Goal: Information Seeking & Learning: Check status

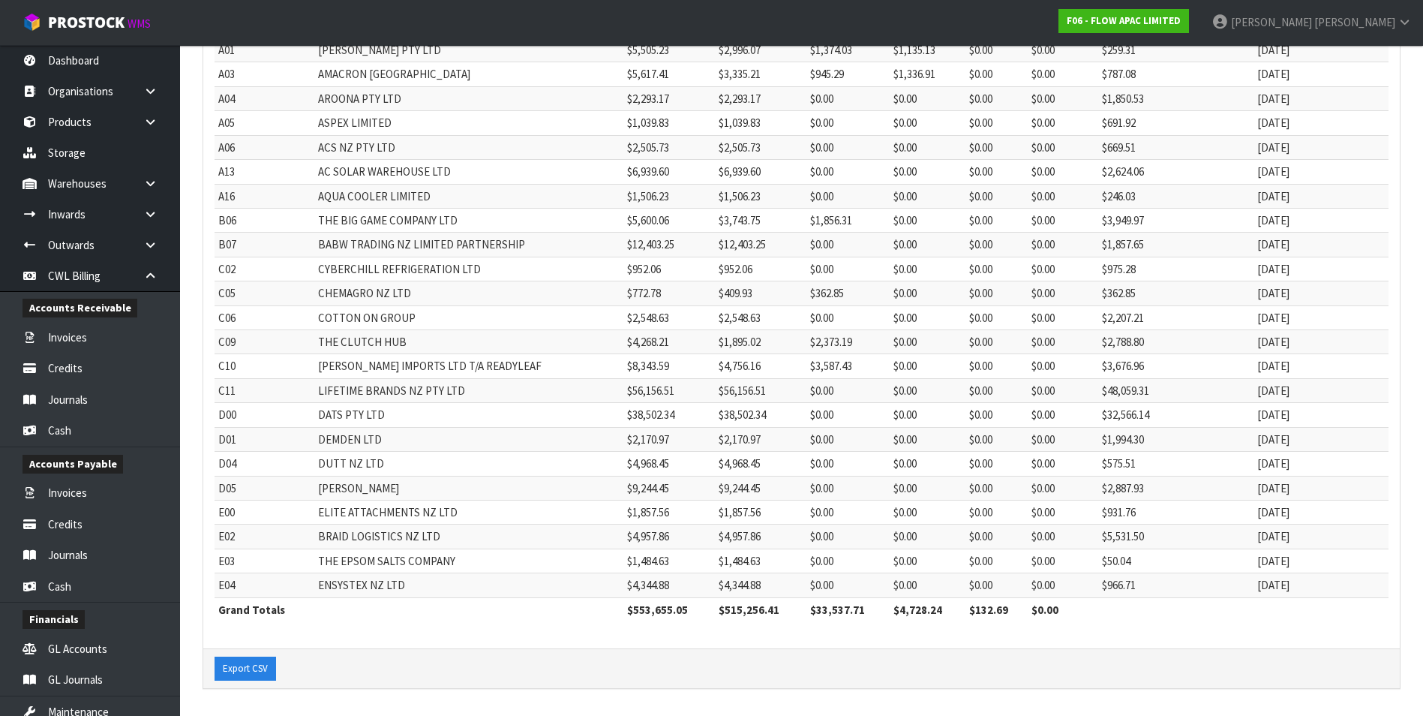
scroll to position [198, 0]
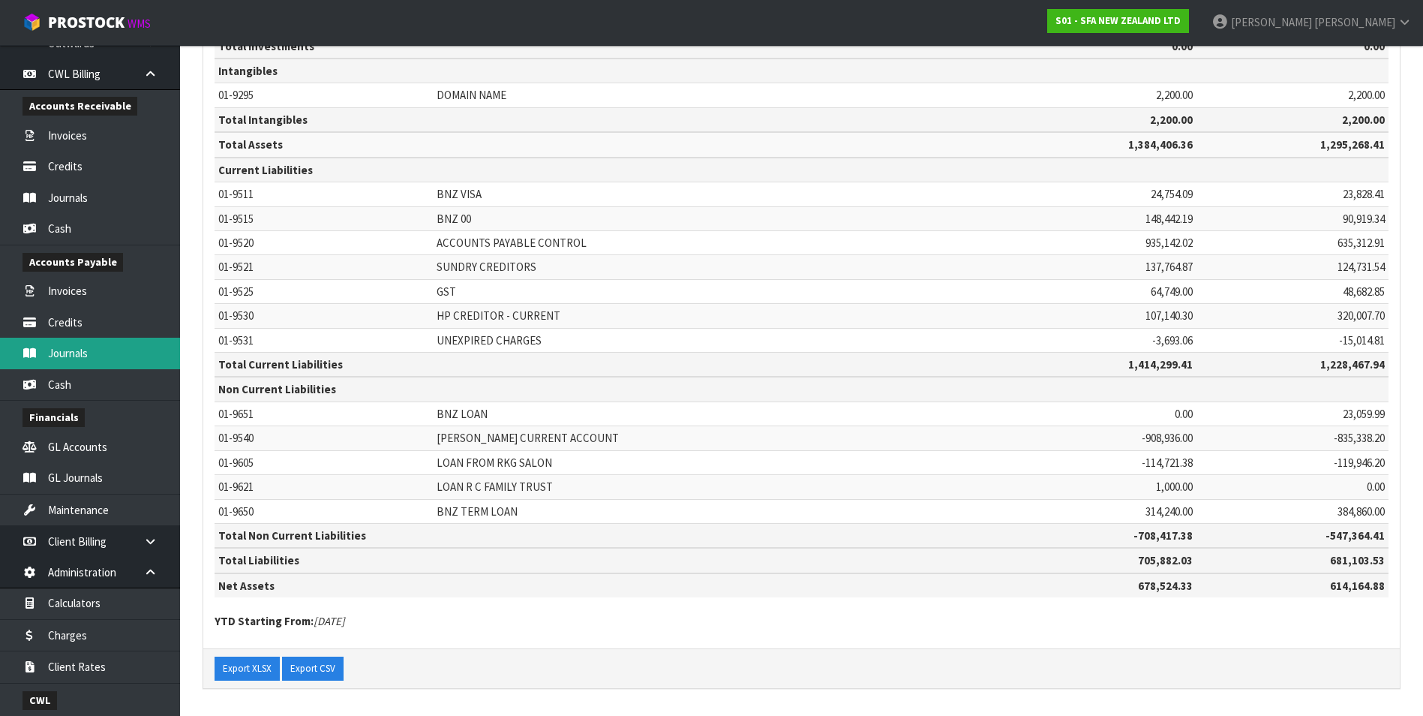
scroll to position [149, 0]
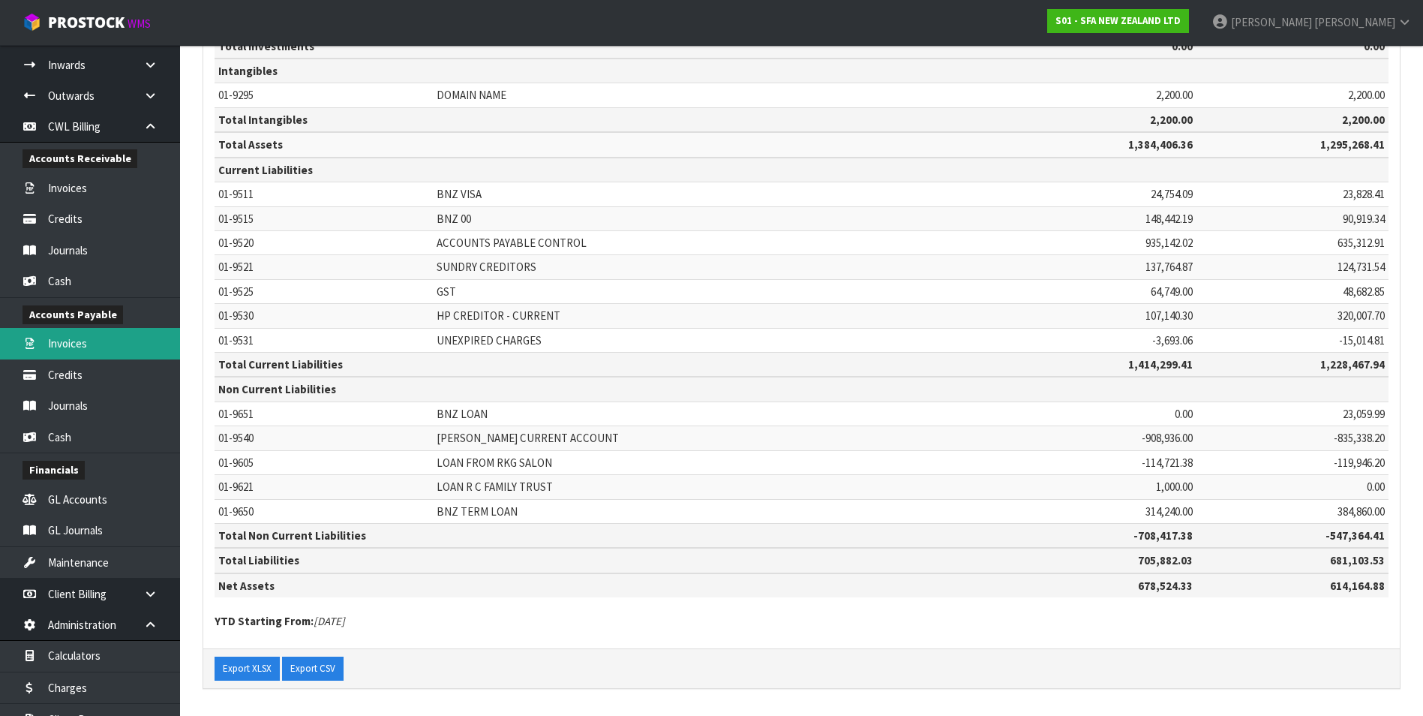
click at [110, 347] on link "Invoices" at bounding box center [90, 343] width 180 height 31
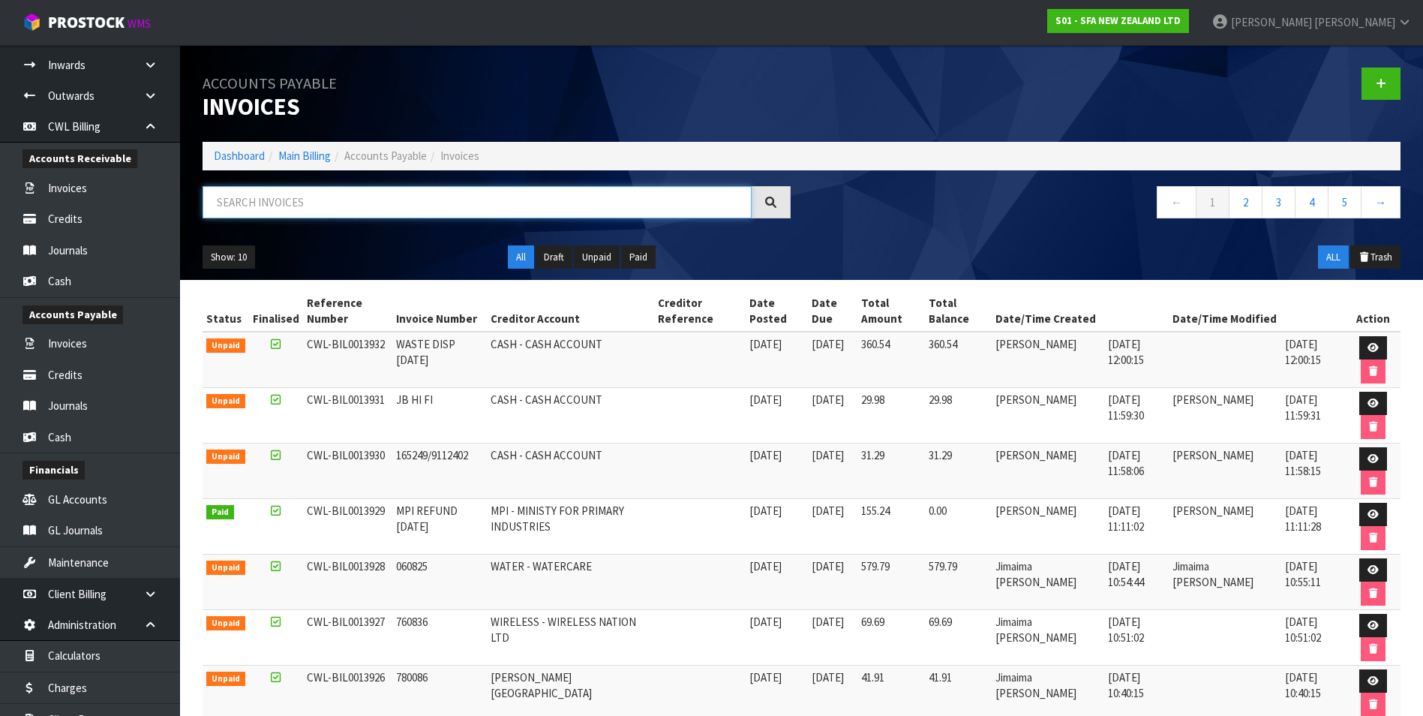
click at [386, 206] on input "text" at bounding box center [477, 202] width 549 height 32
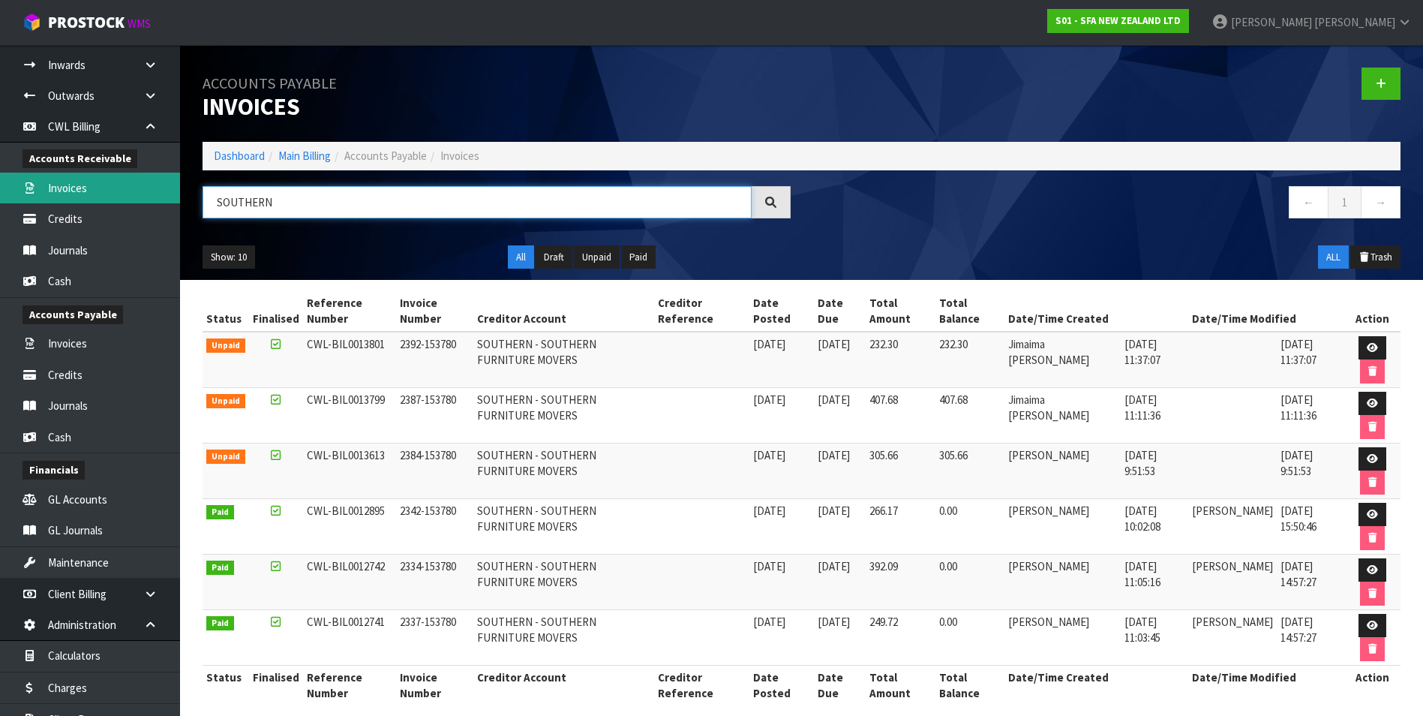
type input "SOUTHERN"
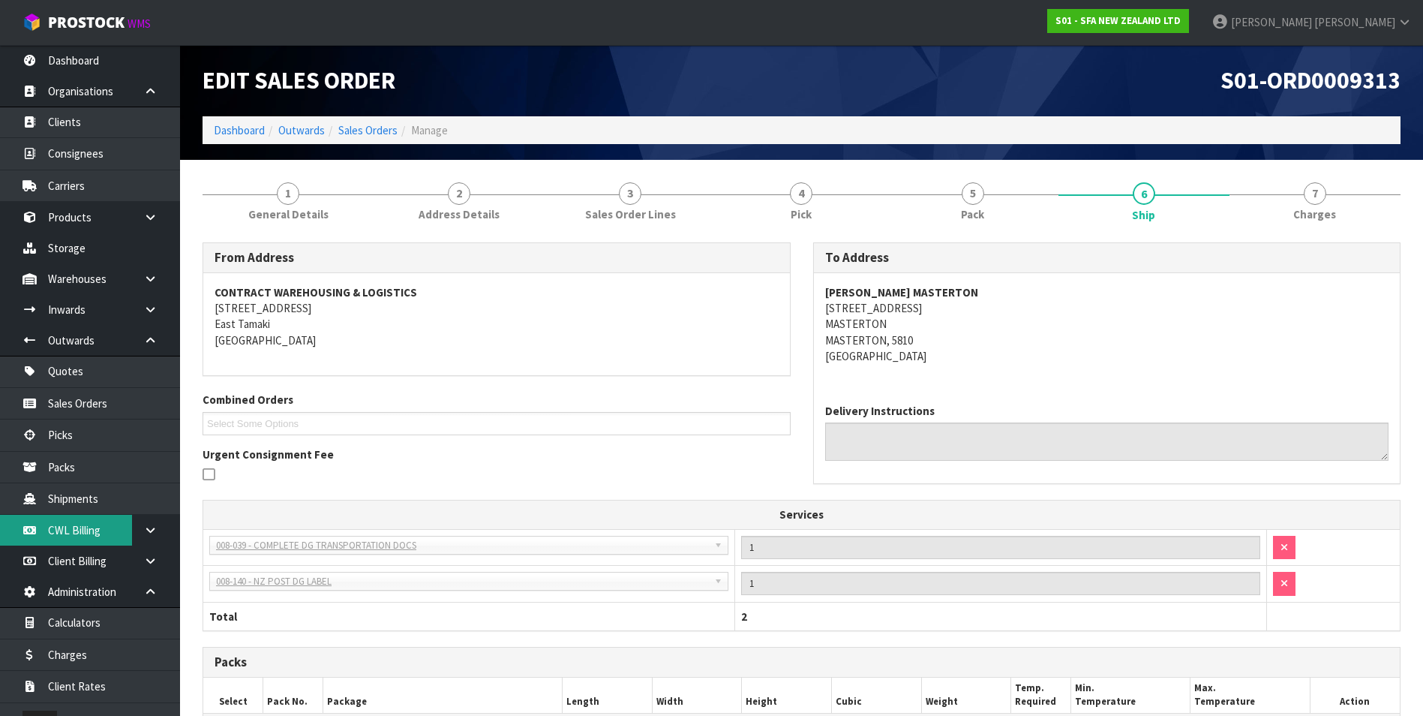
click at [97, 524] on link "CWL Billing" at bounding box center [90, 530] width 180 height 31
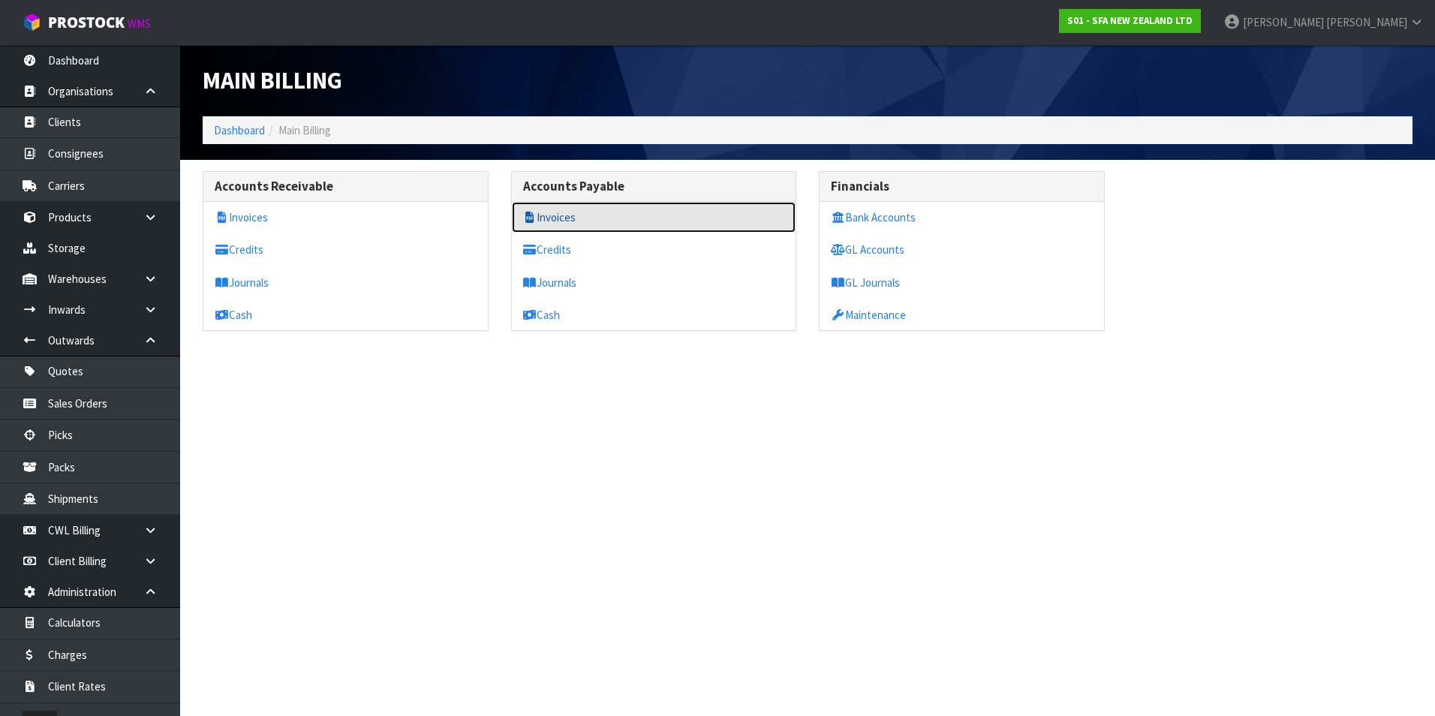
click at [567, 226] on link "Invoices" at bounding box center [654, 217] width 284 height 31
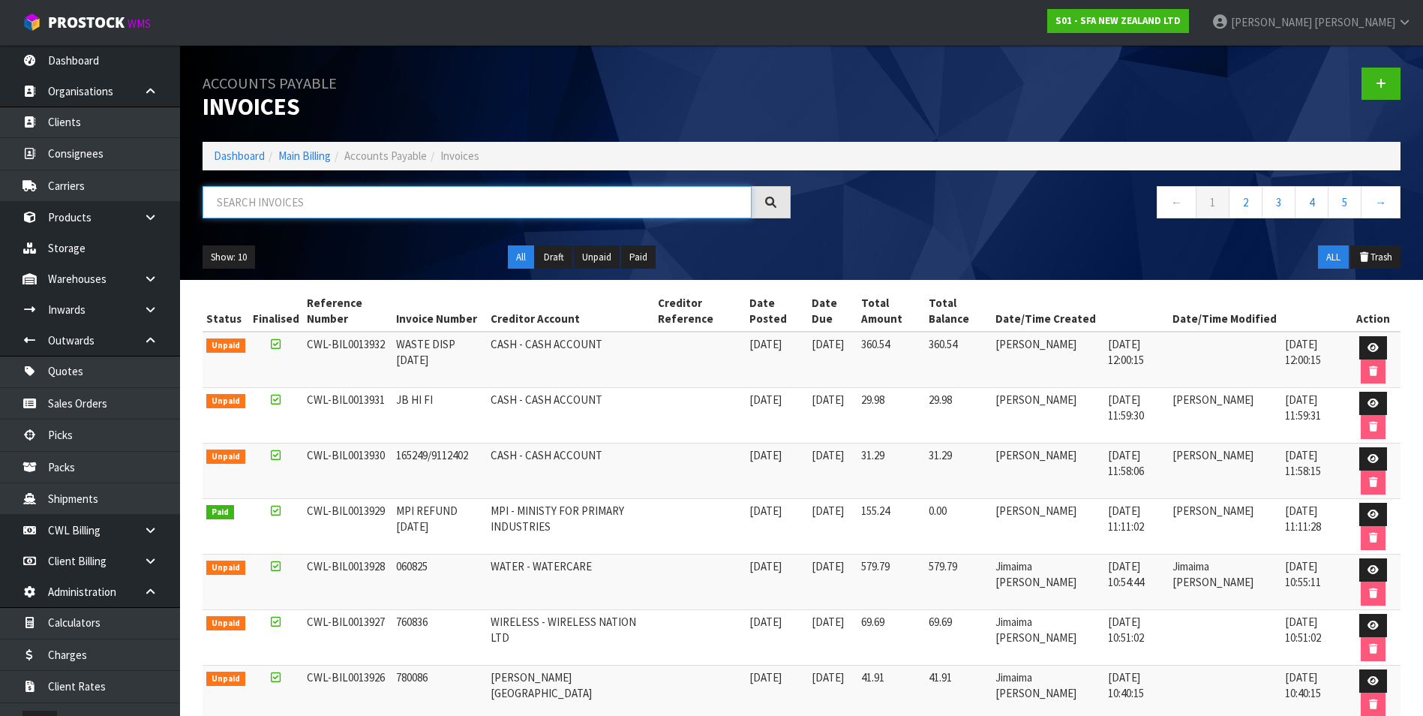
click at [365, 212] on input "text" at bounding box center [477, 202] width 549 height 32
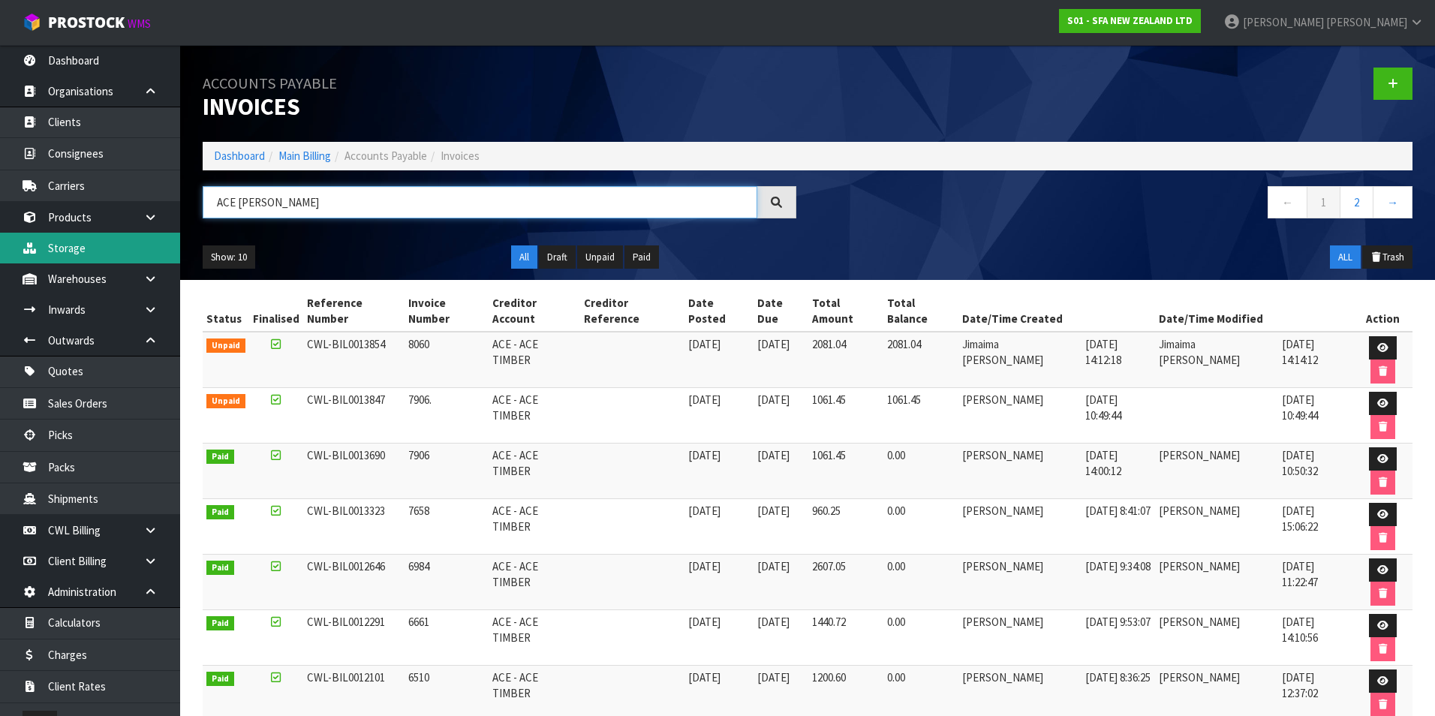
type input "ACE [PERSON_NAME]"
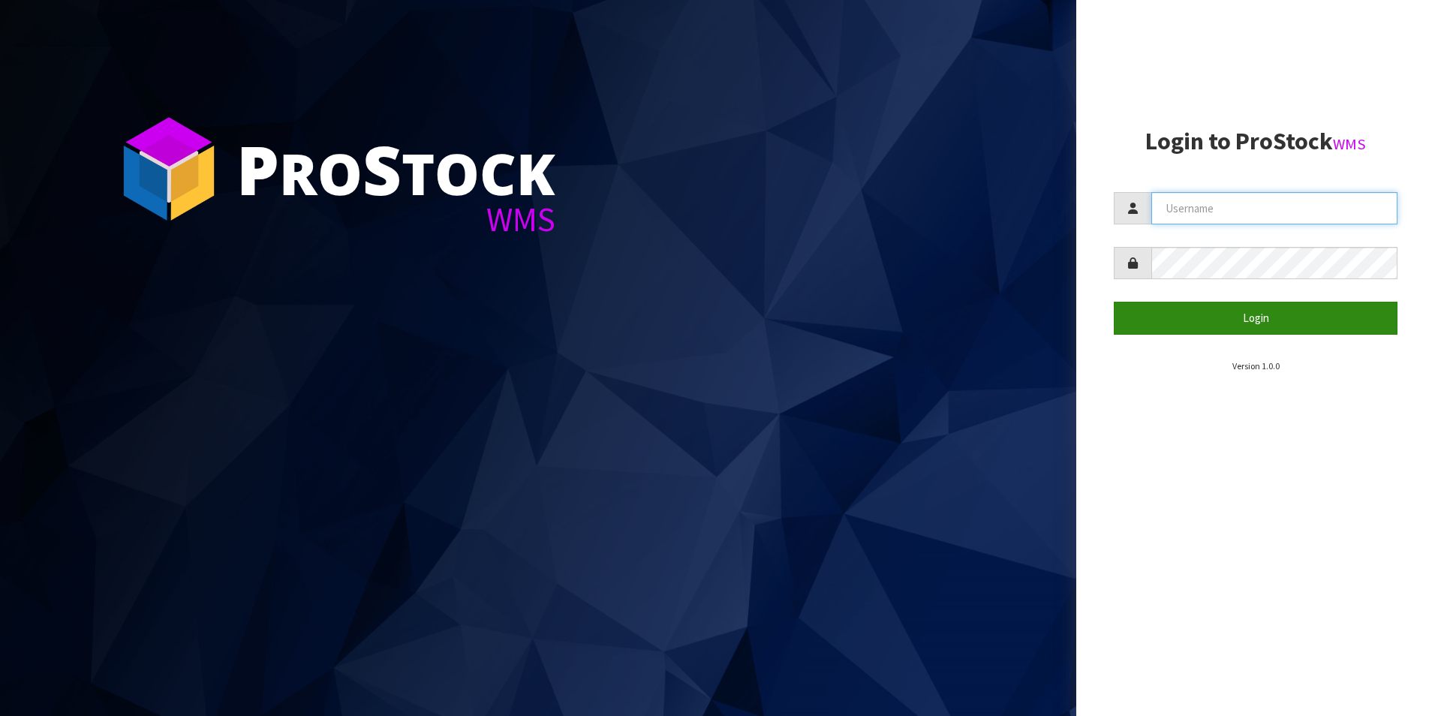
type input "[PERSON_NAME][EMAIL_ADDRESS][DOMAIN_NAME]"
click at [1215, 317] on button "Login" at bounding box center [1255, 318] width 284 height 32
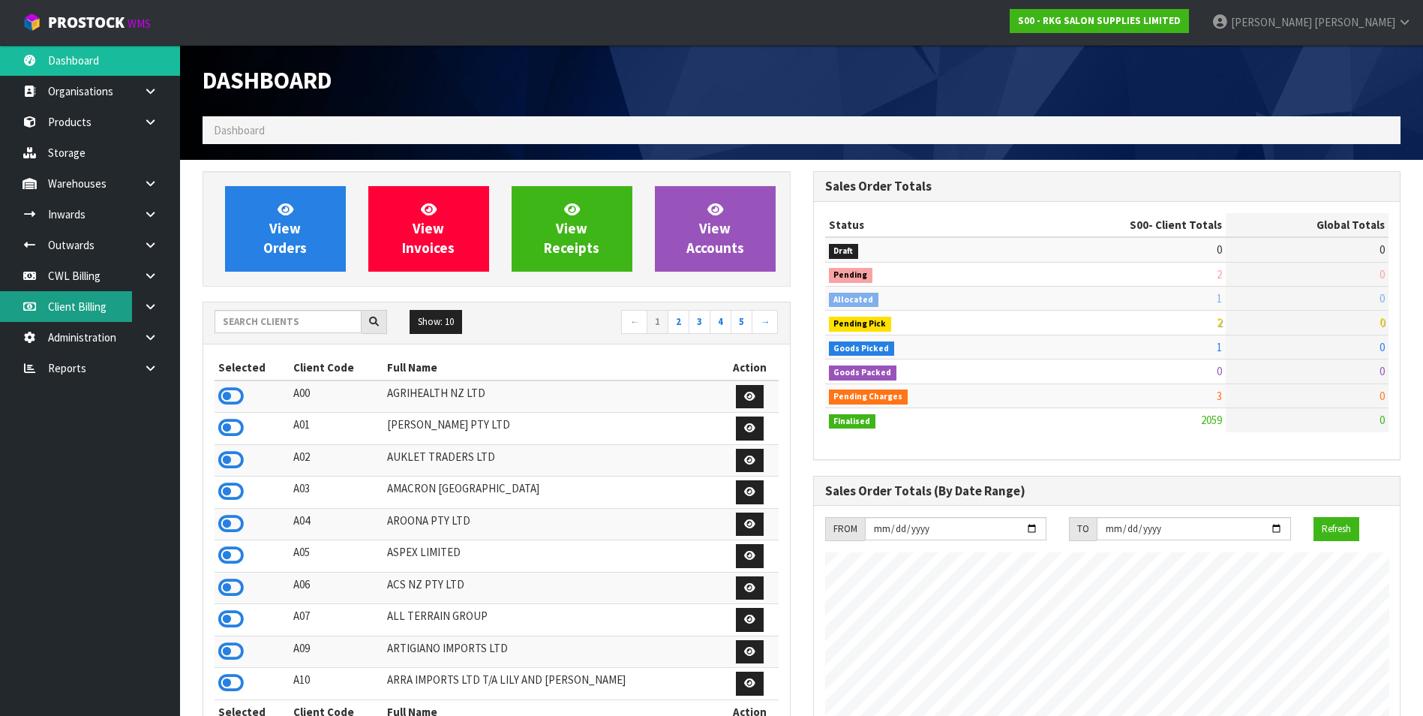
scroll to position [1137, 610]
click at [83, 280] on link "CWL Billing" at bounding box center [90, 275] width 180 height 31
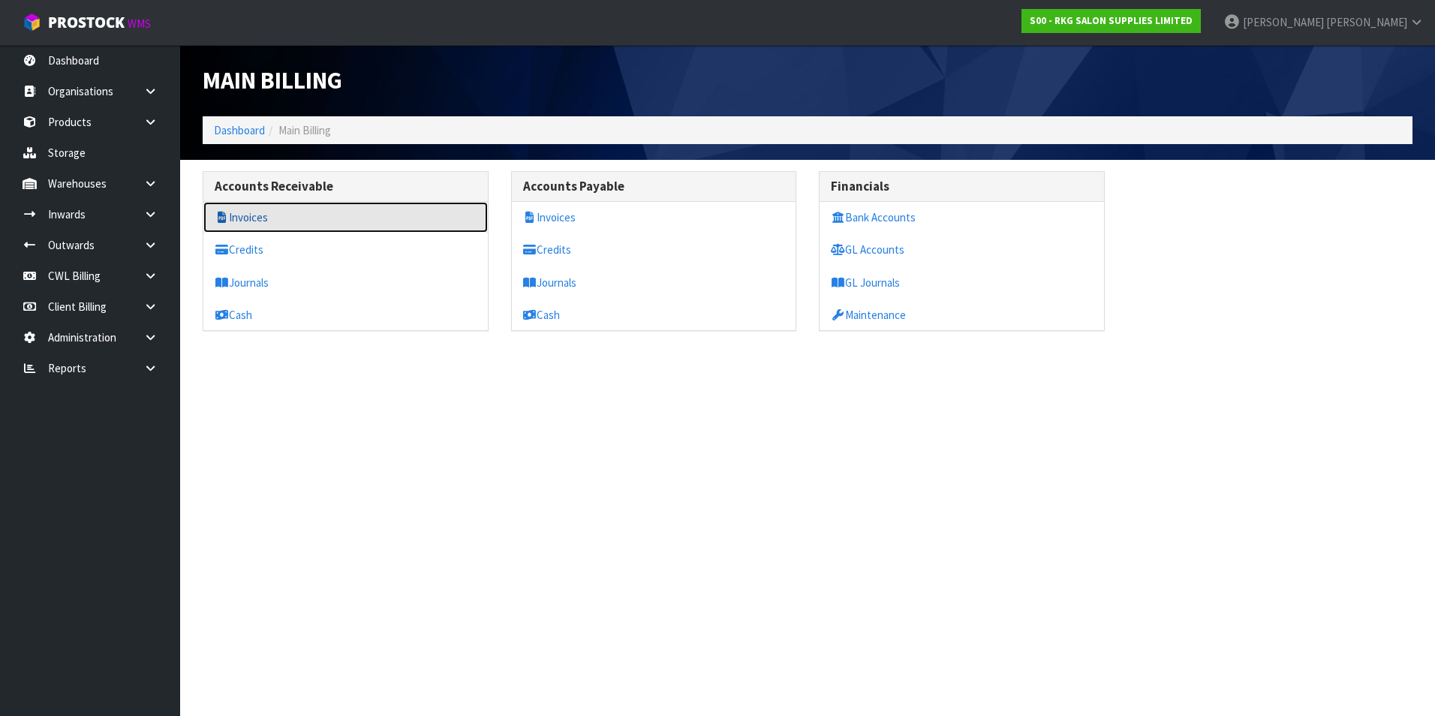
click at [274, 216] on link "Invoices" at bounding box center [345, 217] width 284 height 31
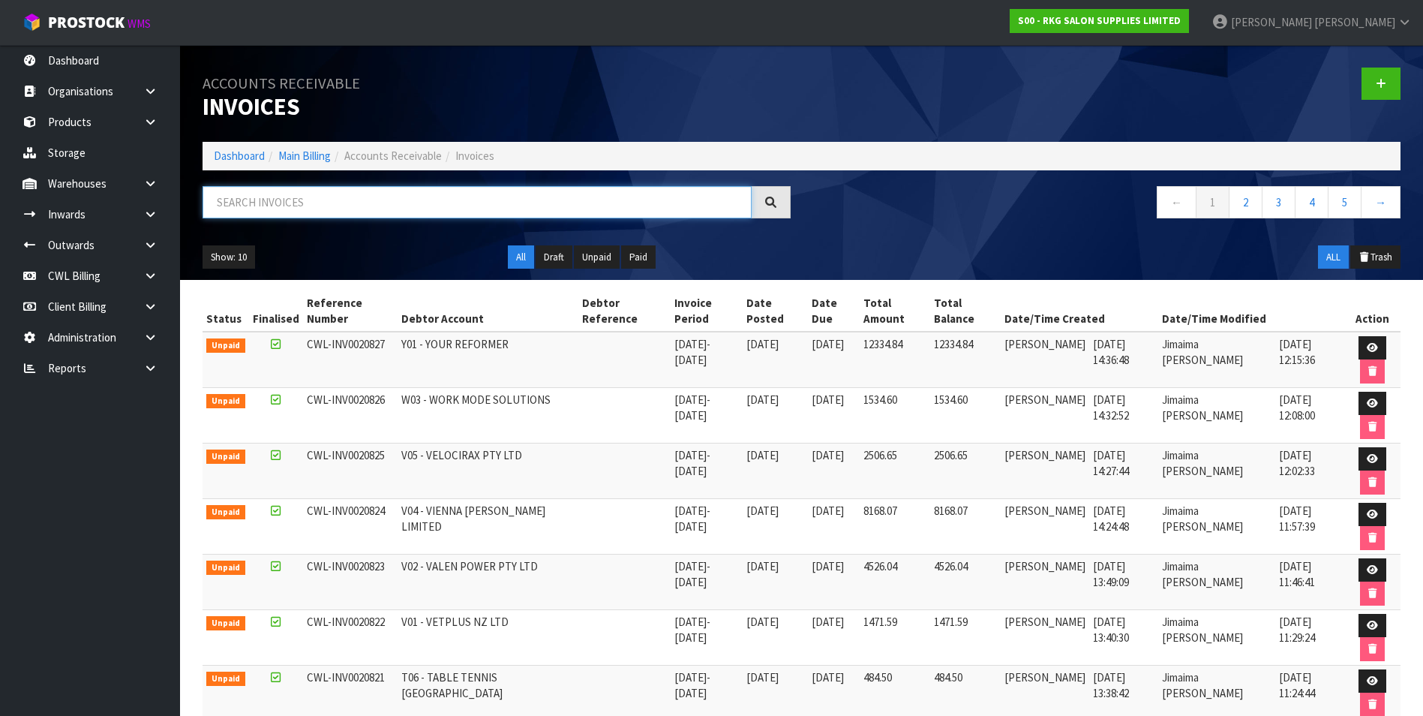
click at [253, 197] on input "text" at bounding box center [477, 202] width 549 height 32
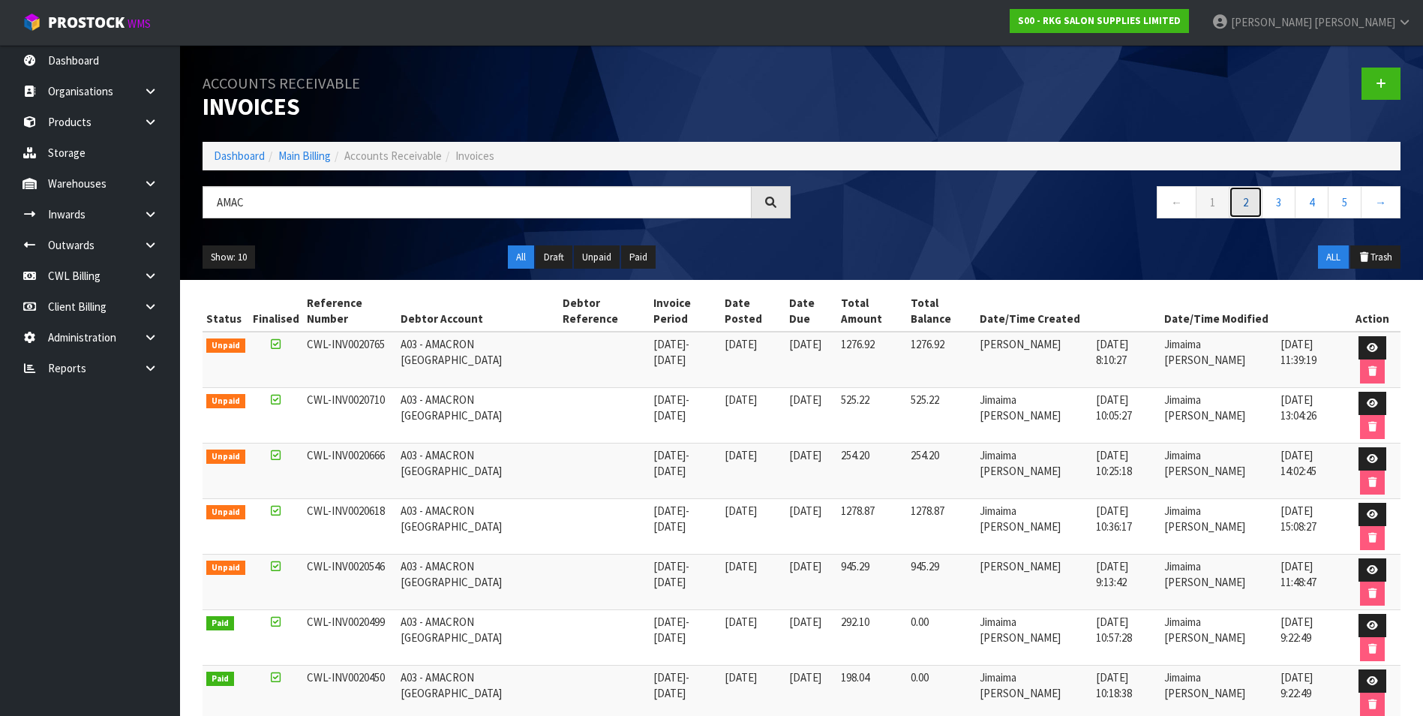
click at [1246, 206] on link "2" at bounding box center [1246, 202] width 34 height 32
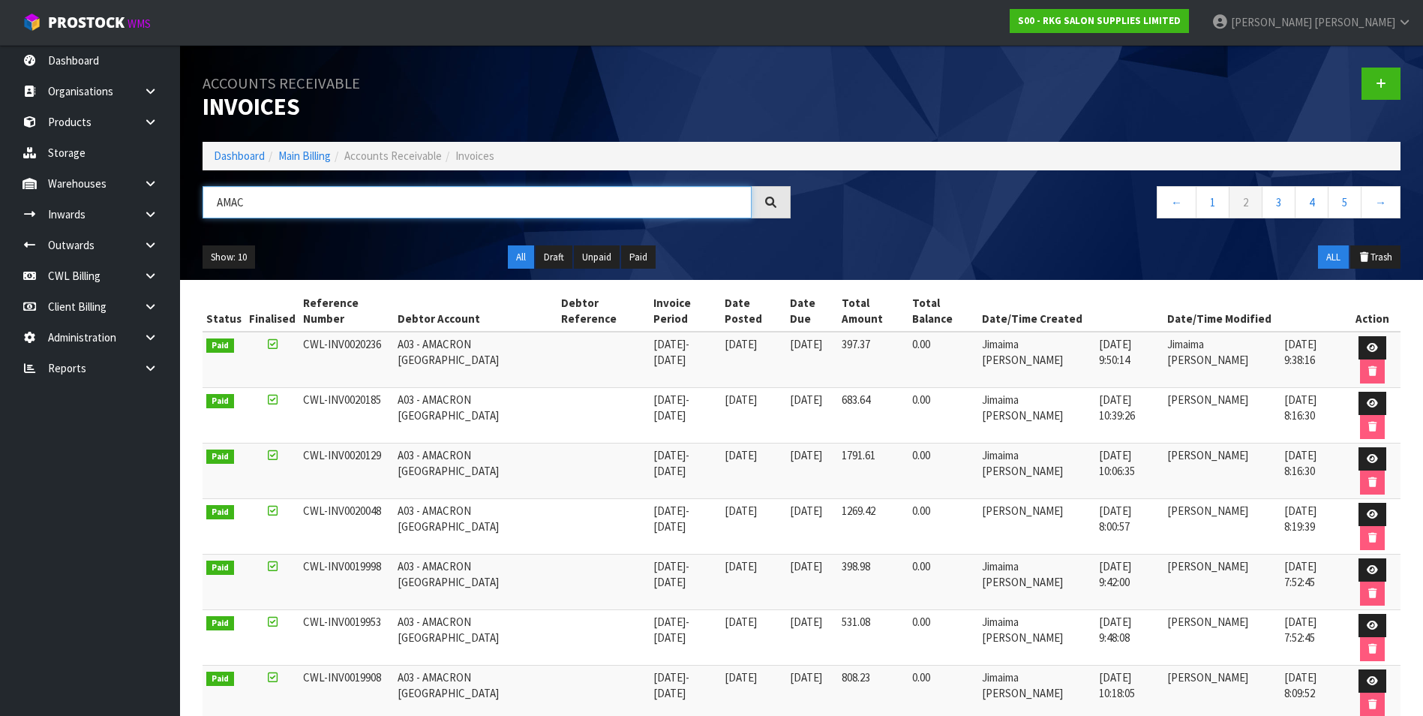
click at [294, 197] on input "AMAC" at bounding box center [477, 202] width 549 height 32
type input "A"
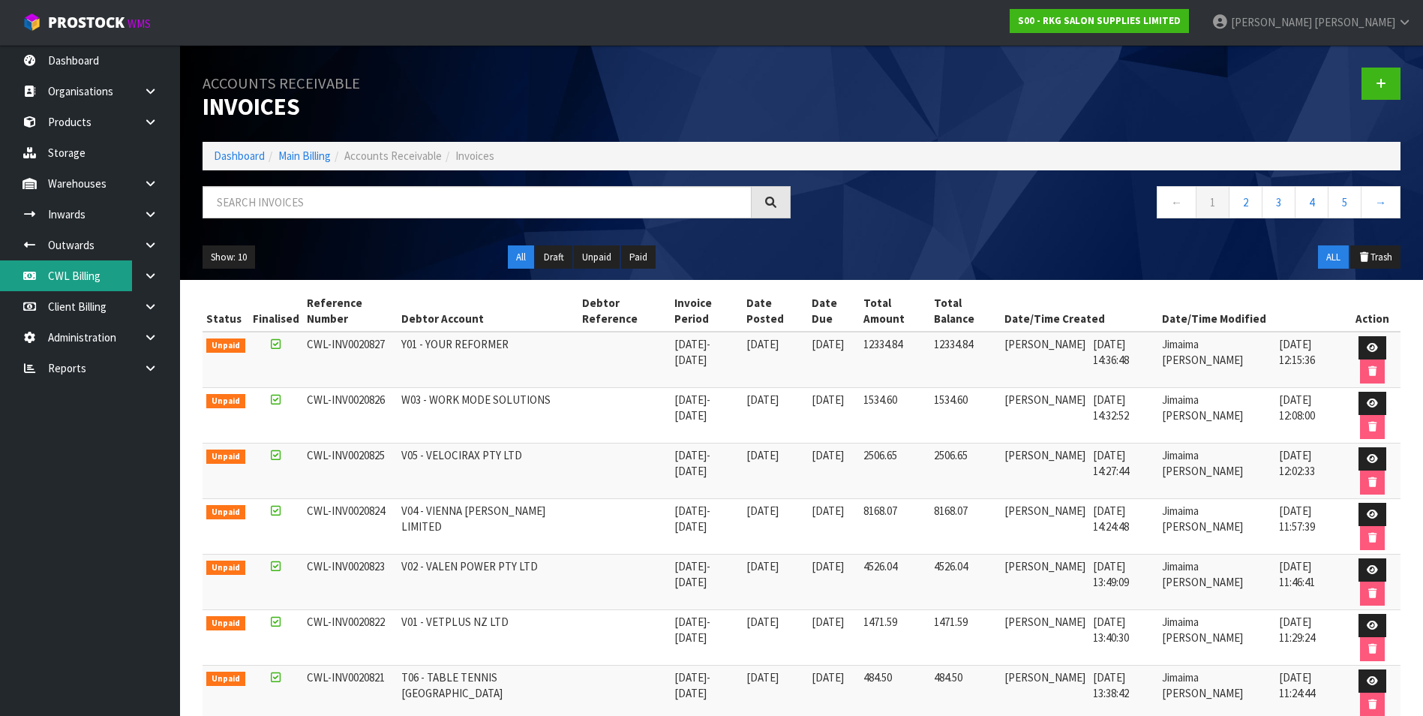
click at [105, 276] on link "CWL Billing" at bounding box center [90, 275] width 180 height 31
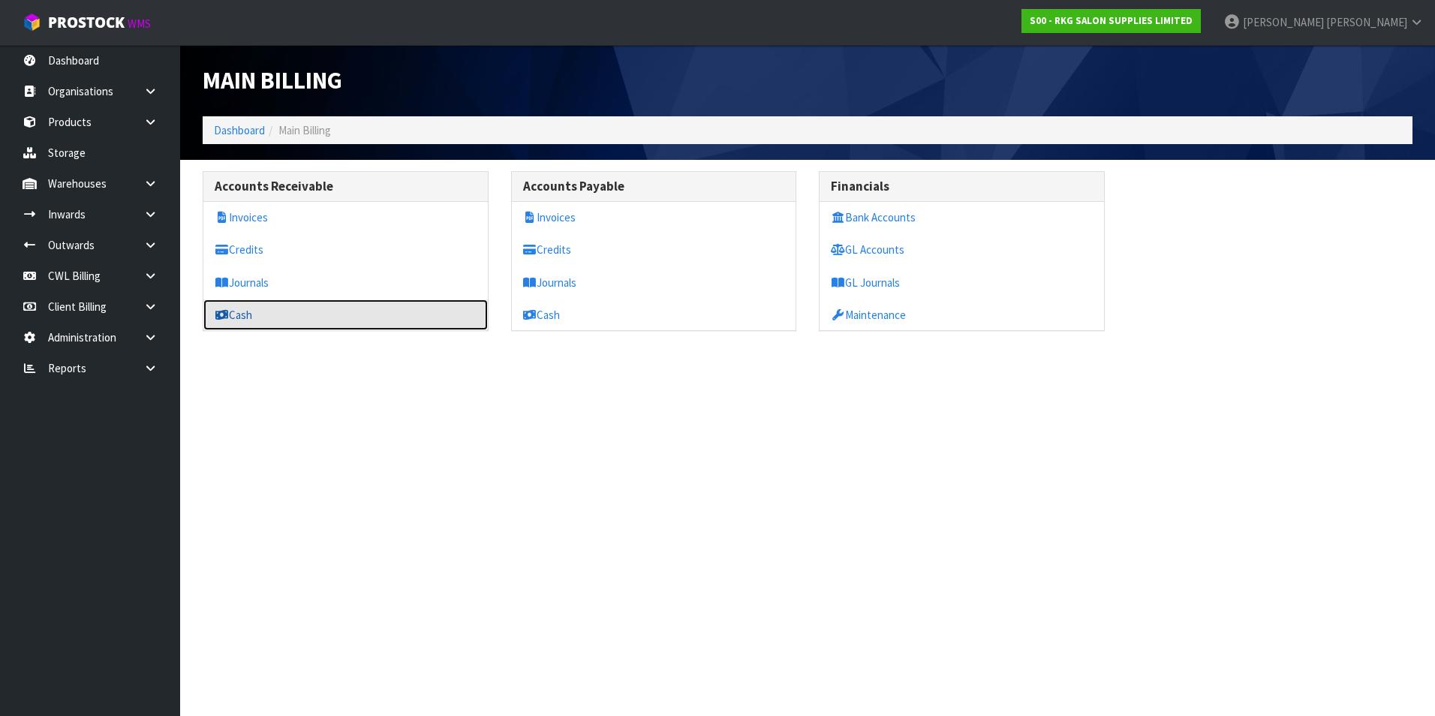
click at [248, 314] on link "Cash" at bounding box center [345, 314] width 284 height 31
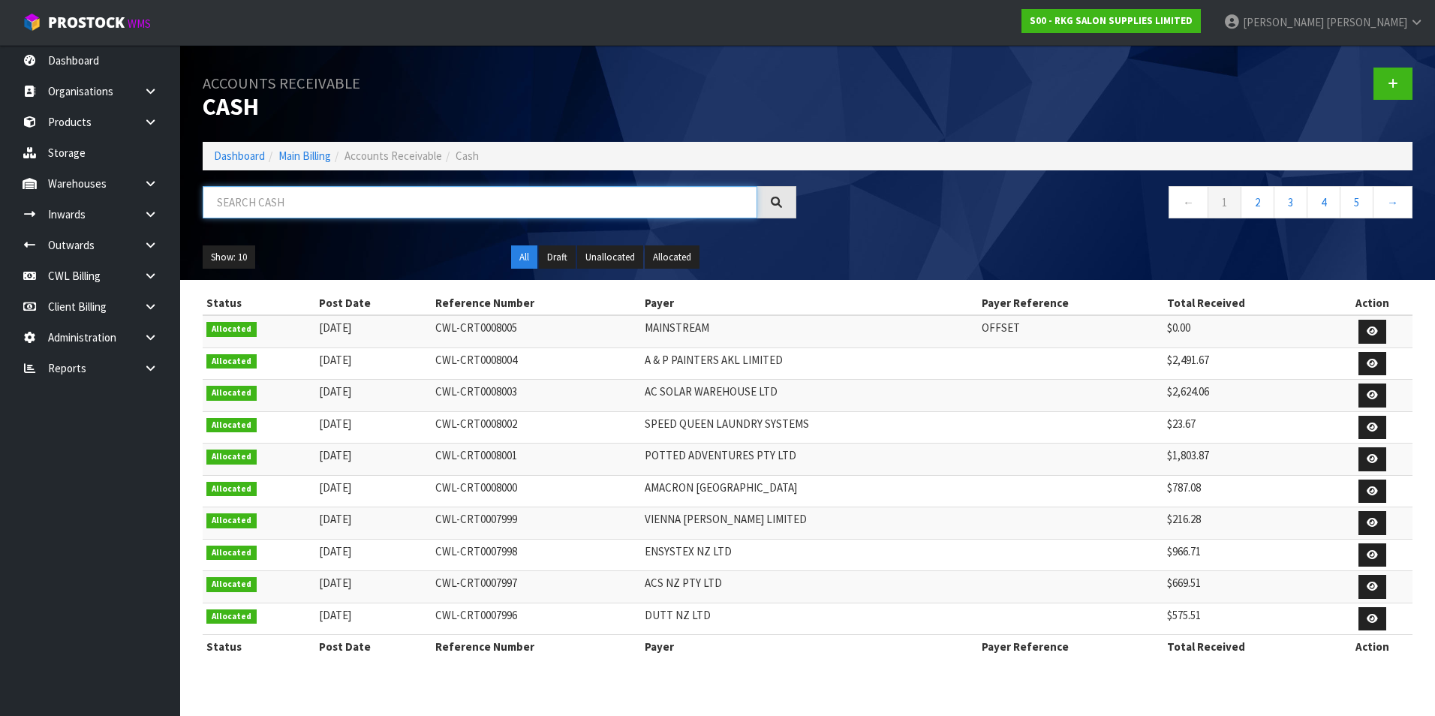
click at [273, 197] on input "text" at bounding box center [480, 202] width 554 height 32
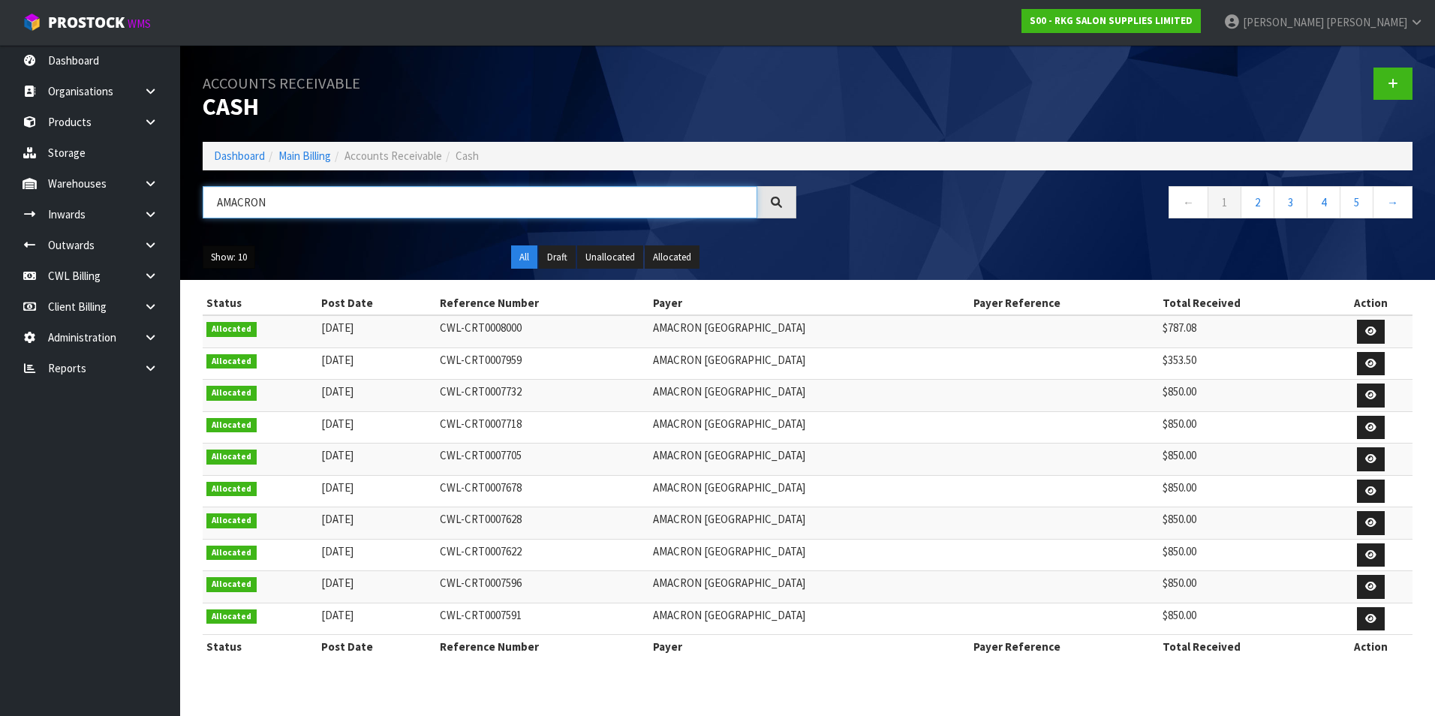
type input "AMACRON"
click at [242, 258] on button "Show: 10" at bounding box center [229, 257] width 53 height 24
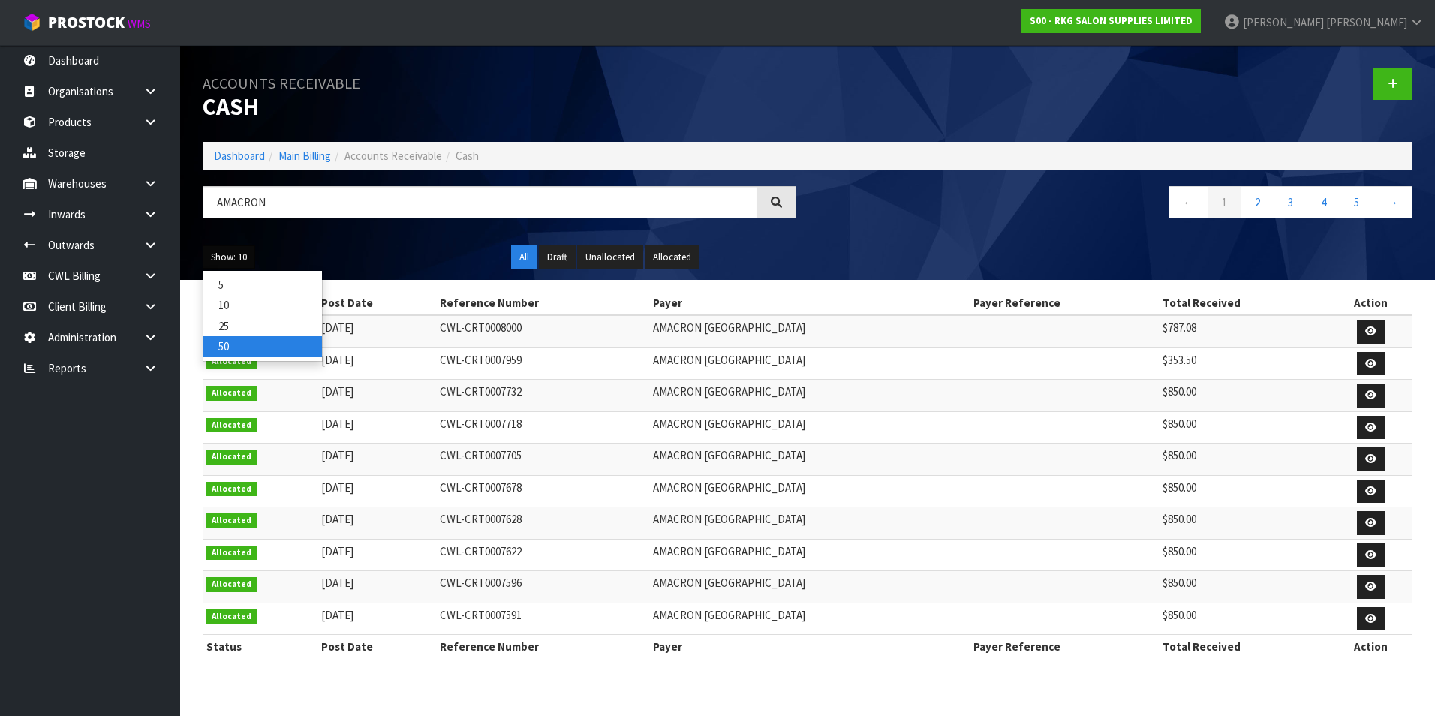
click at [245, 341] on link "50" at bounding box center [262, 346] width 119 height 20
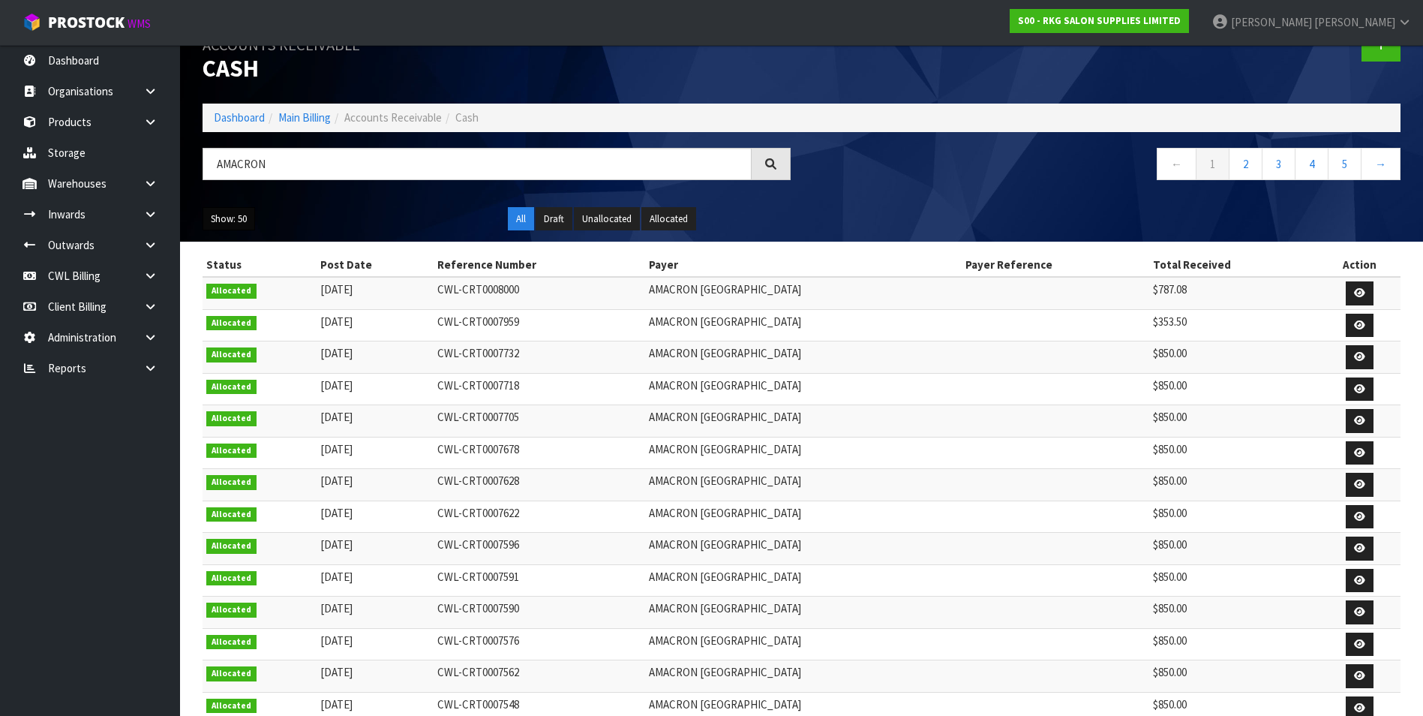
scroll to position [75, 0]
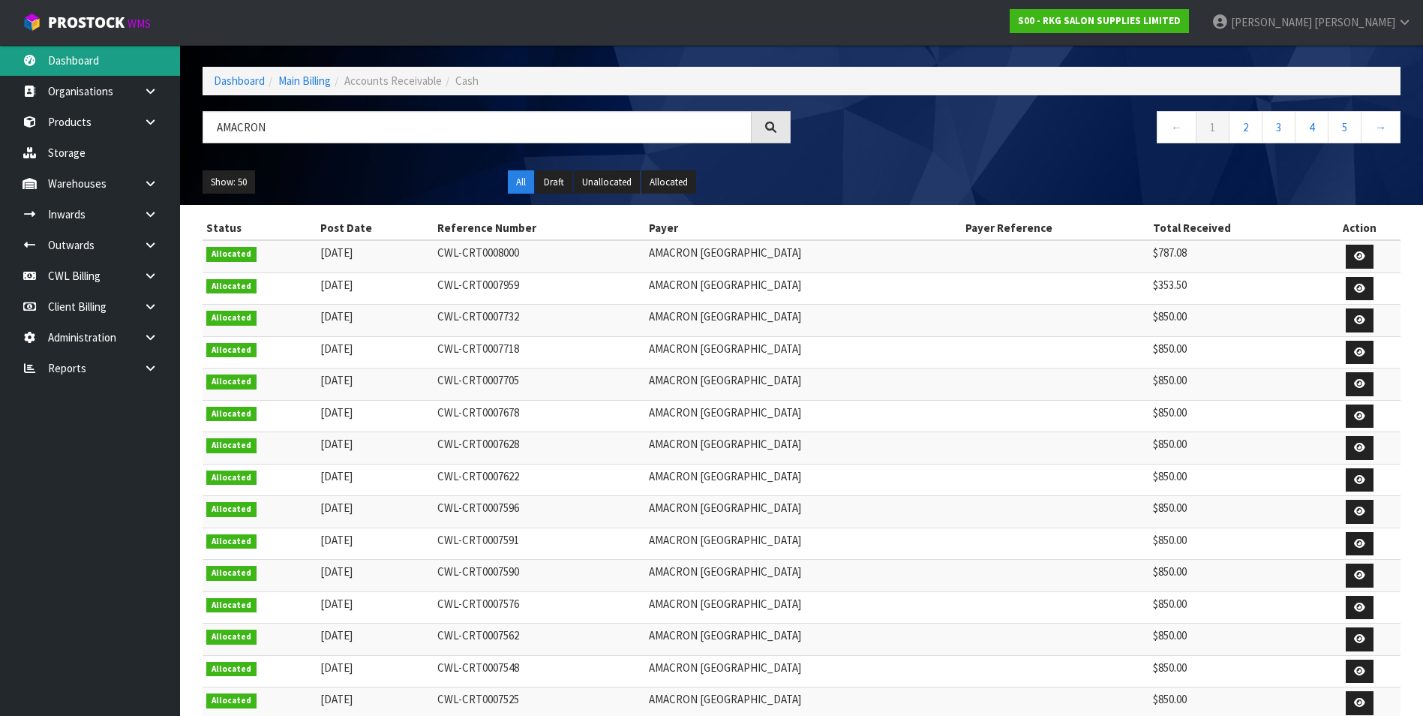
click at [82, 63] on link "Dashboard" at bounding box center [90, 60] width 180 height 31
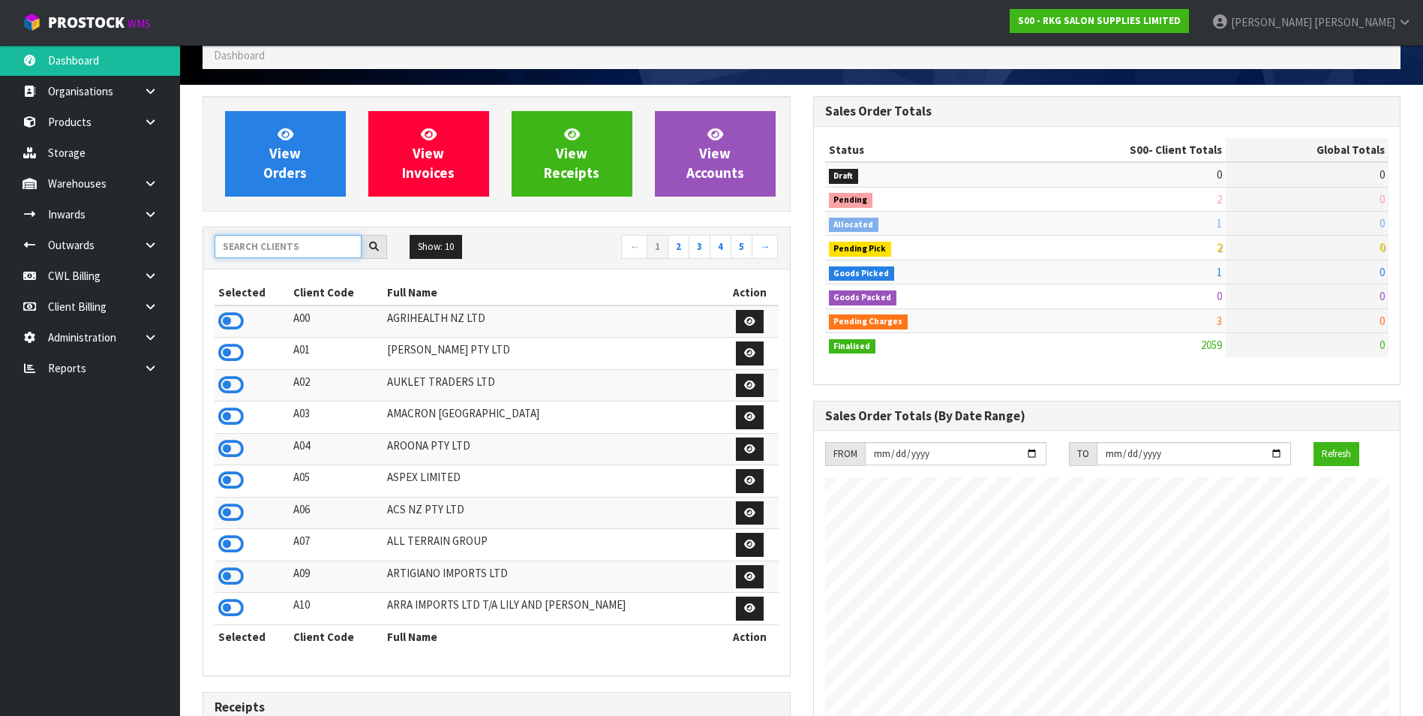
scroll to position [1137, 610]
click at [262, 248] on input "text" at bounding box center [288, 246] width 147 height 23
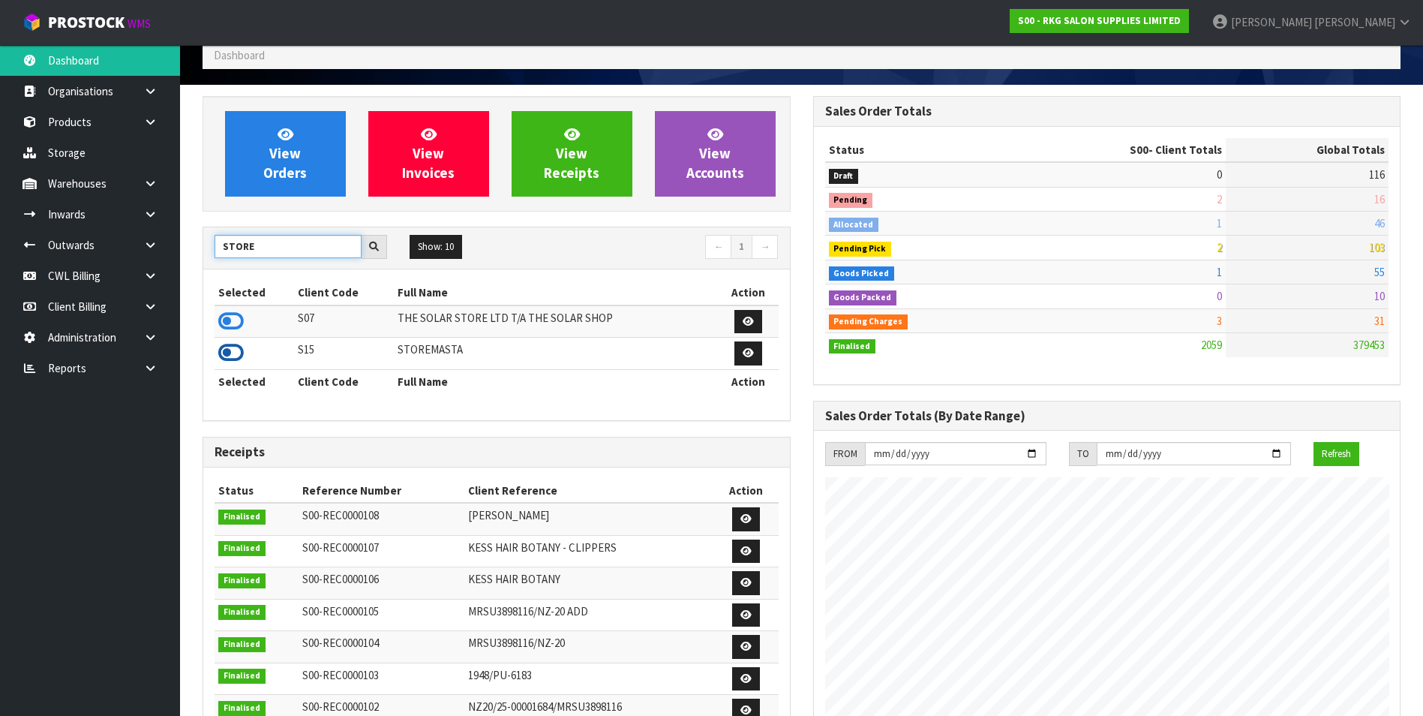
type input "STORE"
click at [222, 350] on icon at bounding box center [231, 352] width 26 height 23
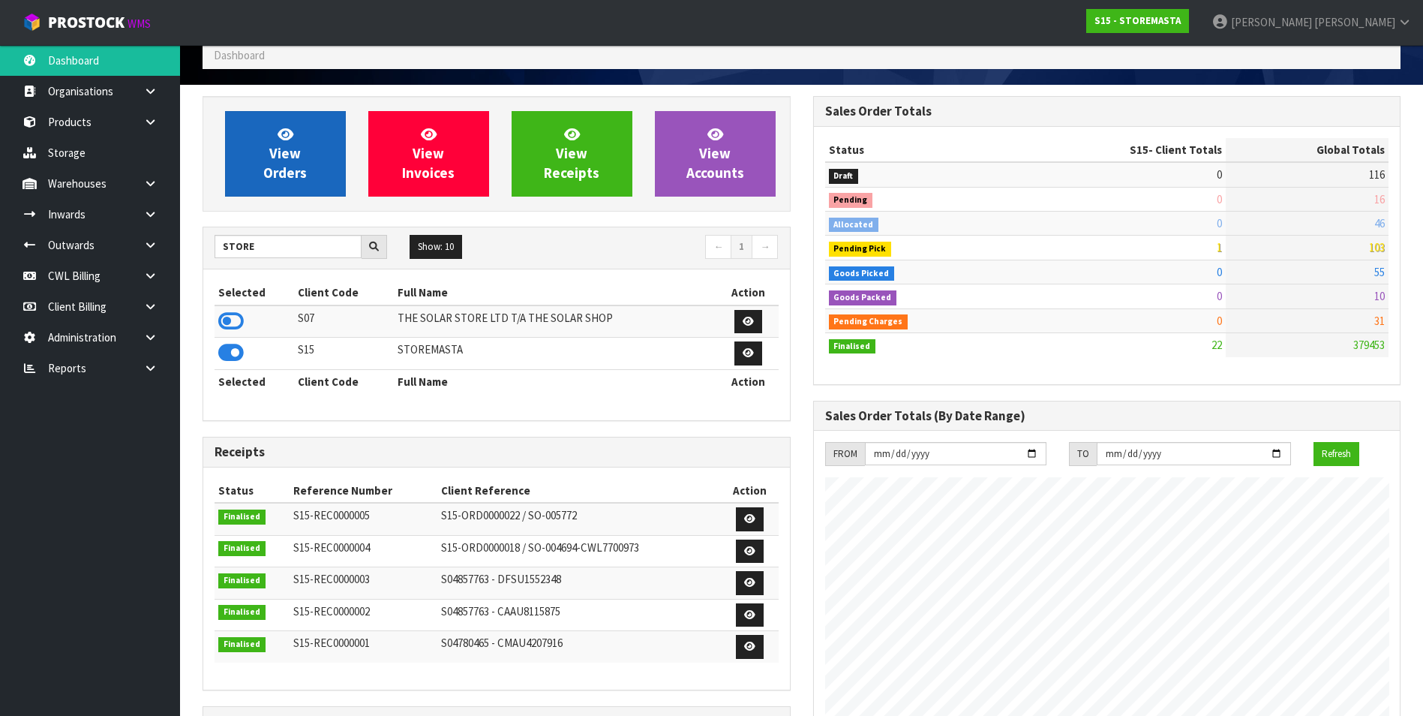
scroll to position [966, 610]
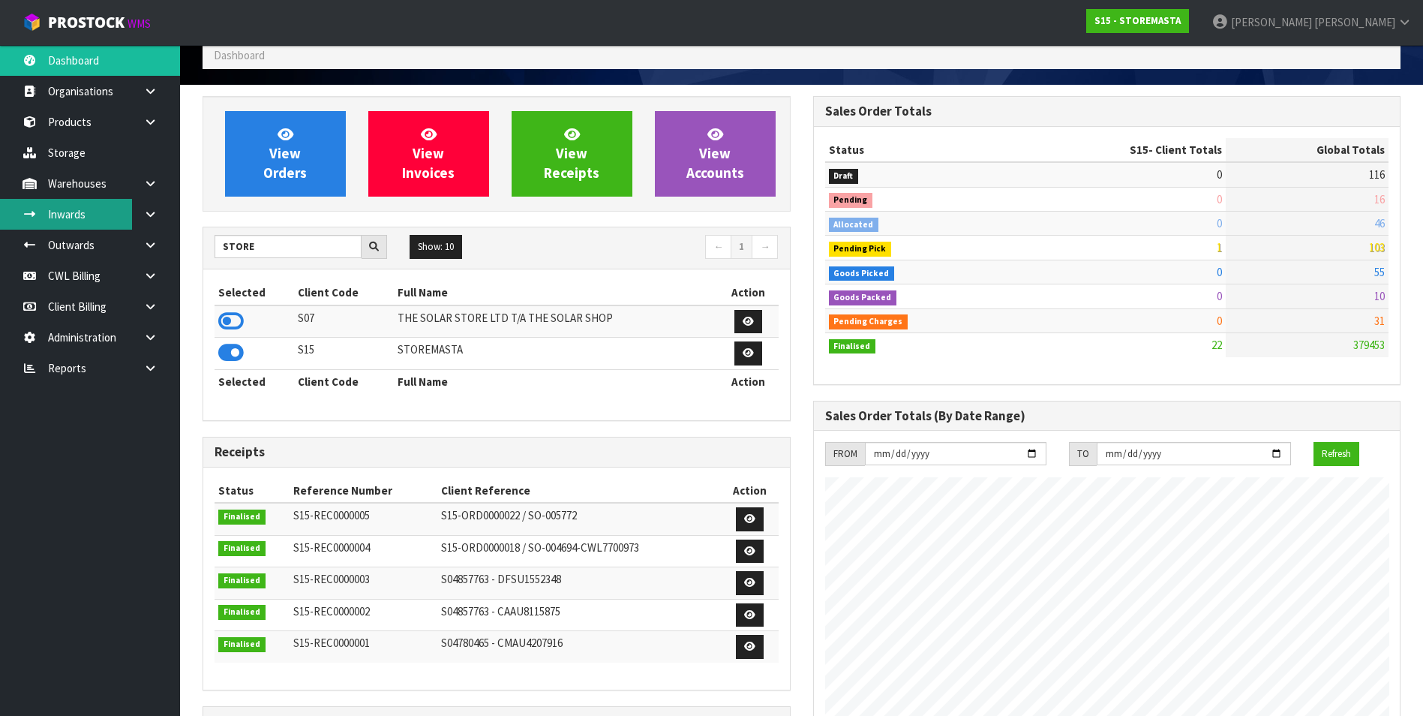
click at [72, 215] on link "Inwards" at bounding box center [90, 214] width 180 height 31
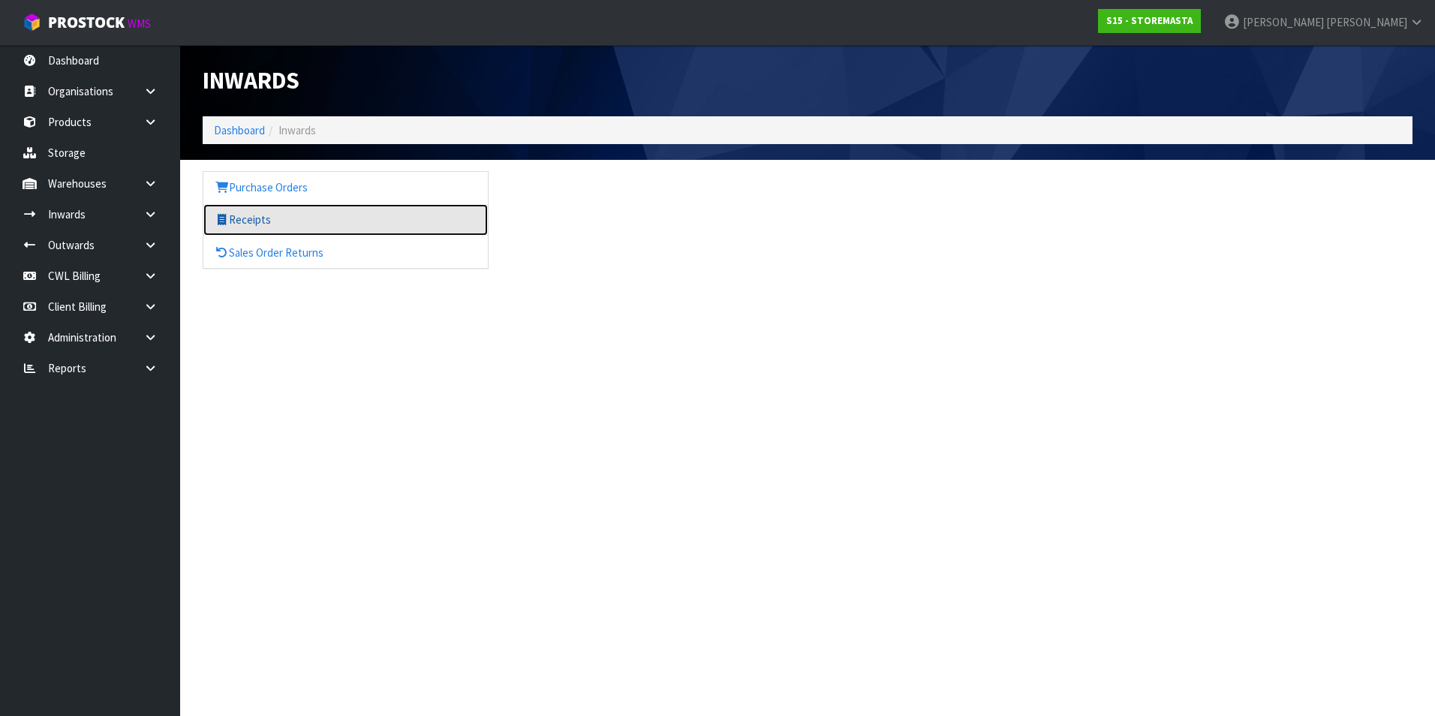
click at [268, 216] on link "Receipts" at bounding box center [345, 219] width 284 height 31
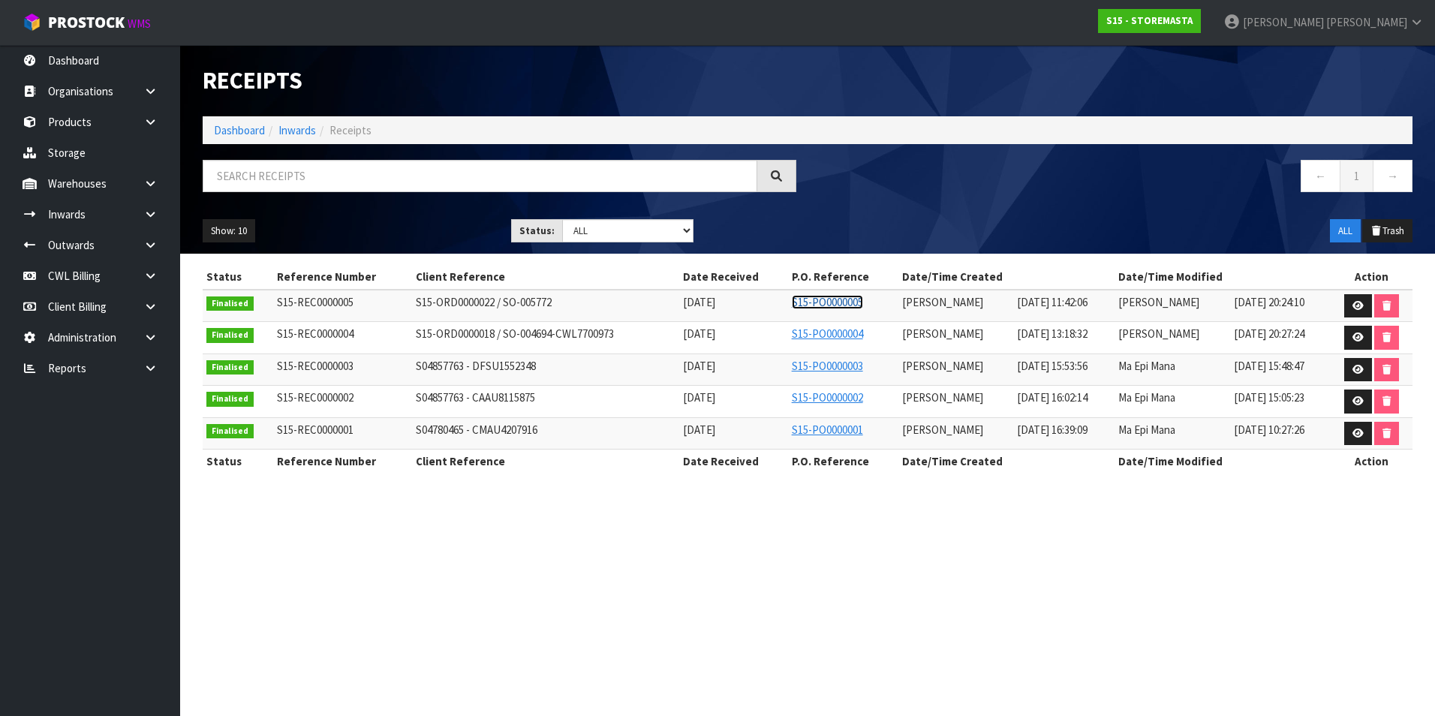
click at [814, 305] on link "S15-PO0000005" at bounding box center [827, 302] width 71 height 14
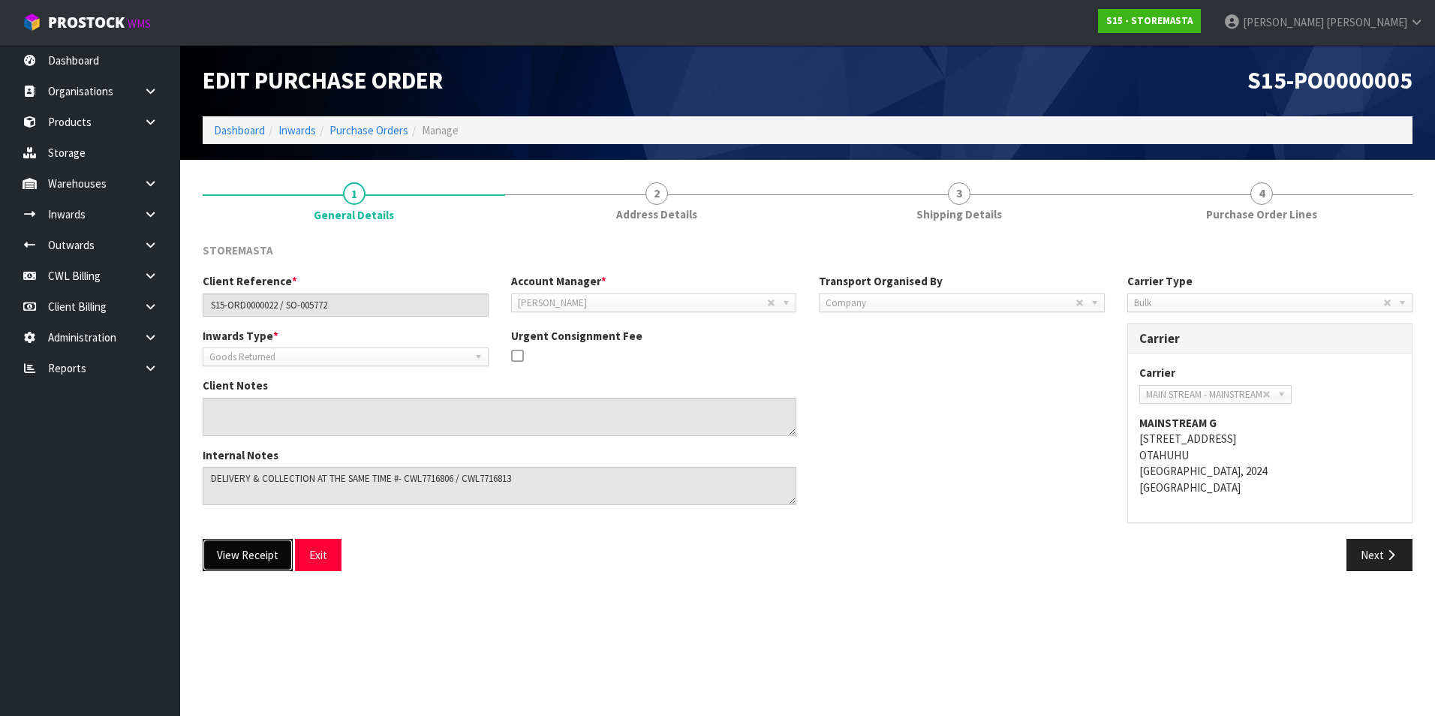
click at [253, 562] on button "View Receipt" at bounding box center [248, 555] width 90 height 32
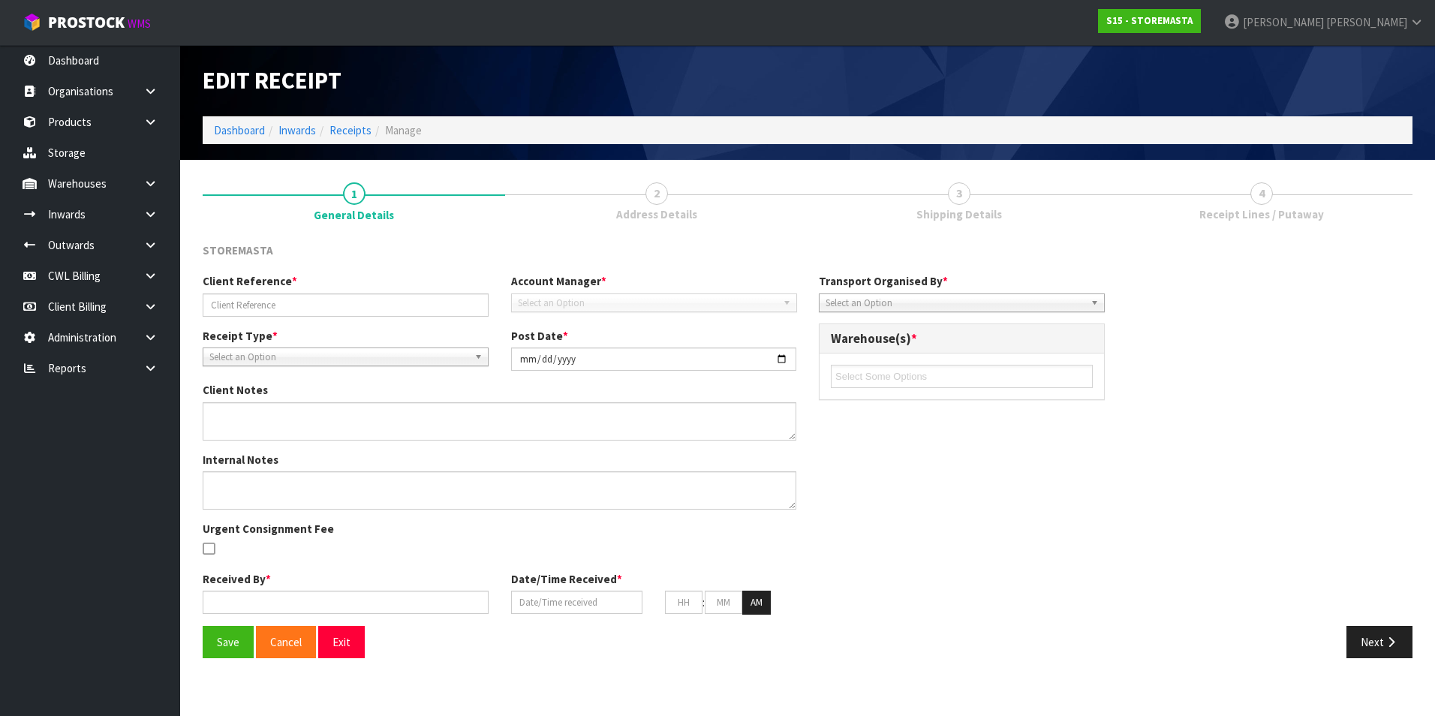
type input "S15-ORD0000022 / SO-005772"
type input "[DATE]"
type textarea "DELIVERY & COLLECTION AT THE SAME TIME #- CWL7716806 / CWL7716813"
type input "[PERSON_NAME]"
type input "[DATE]"
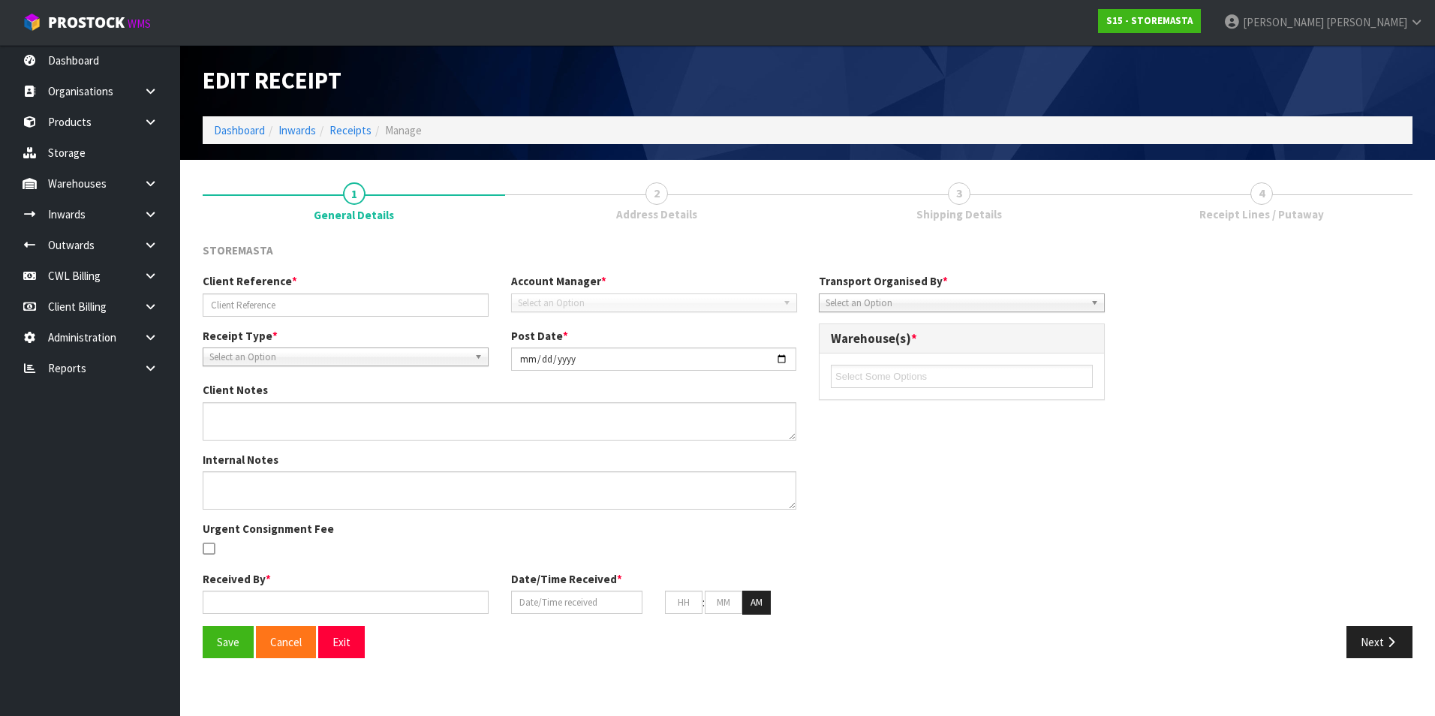
type input "11"
type input "42"
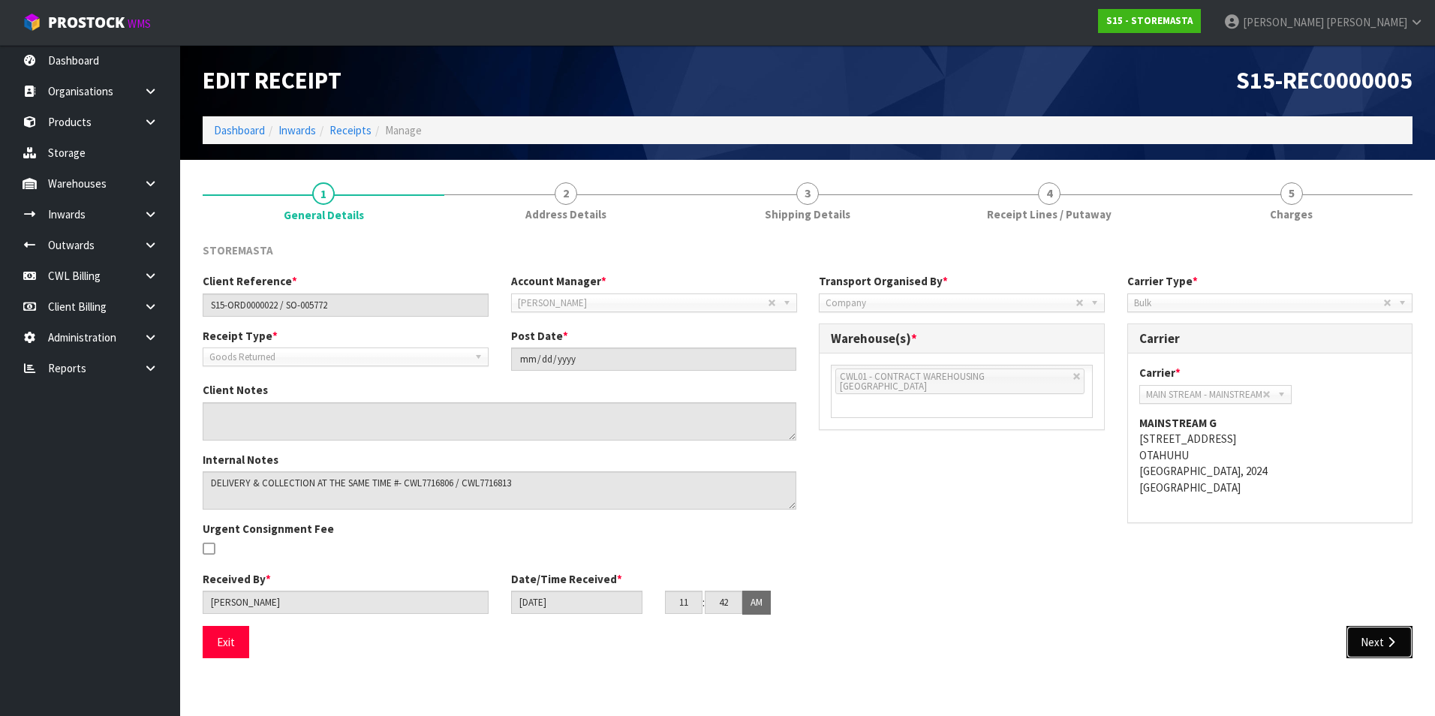
click at [1380, 637] on button "Next" at bounding box center [1379, 642] width 66 height 32
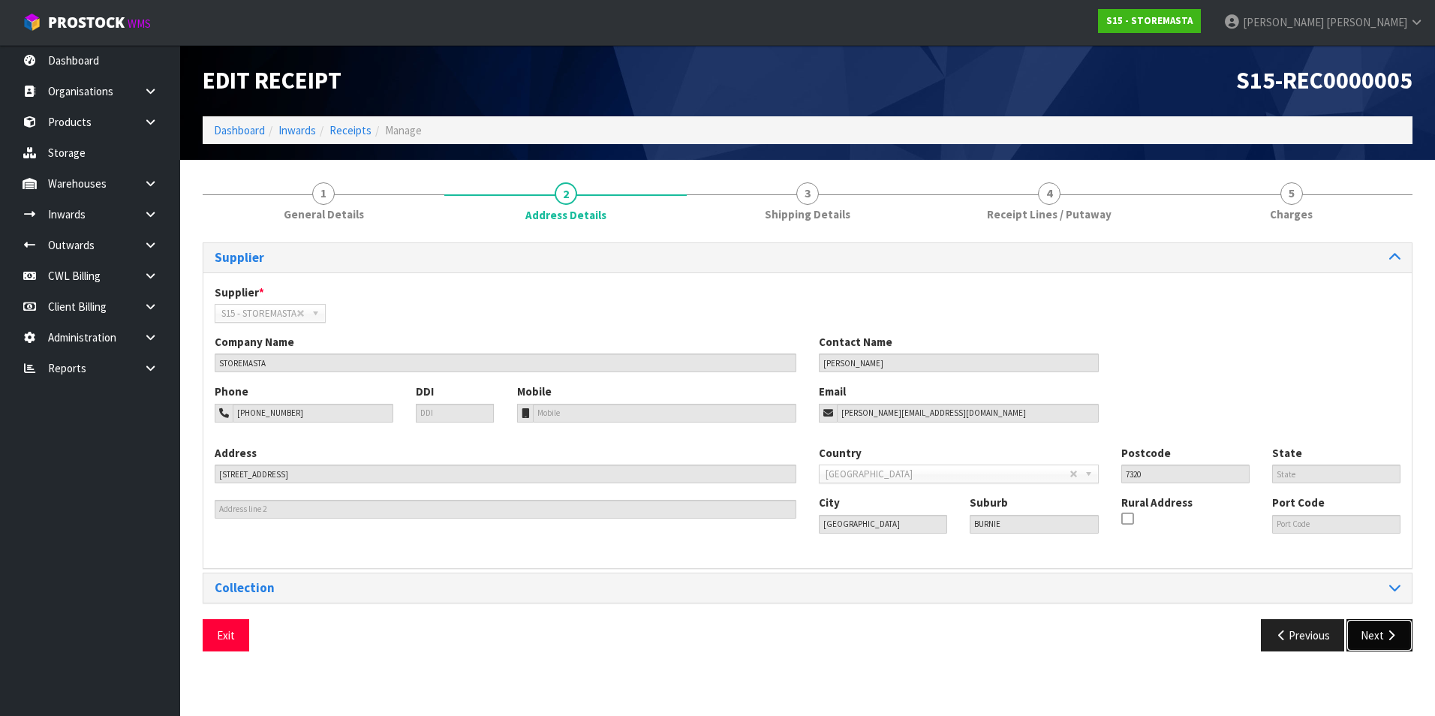
click at [1402, 643] on button "Next" at bounding box center [1379, 635] width 66 height 32
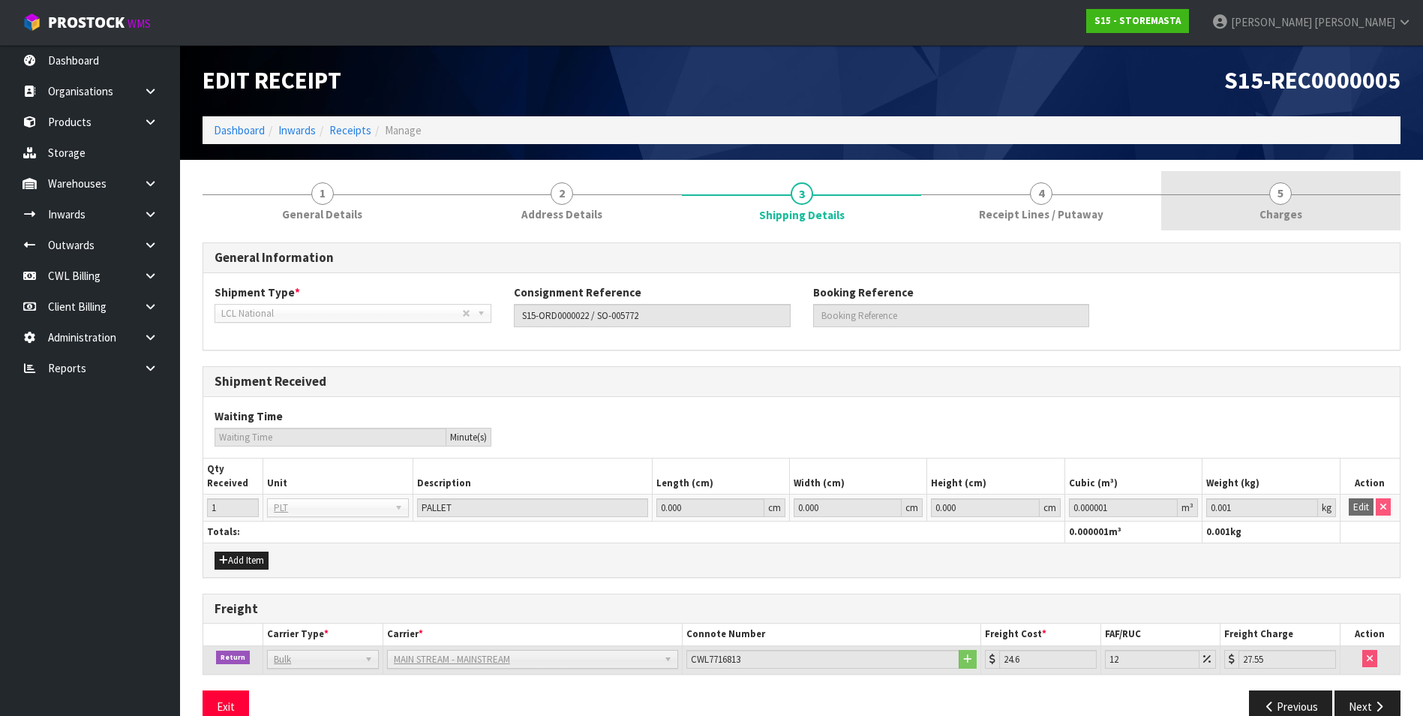
click at [1274, 197] on span "5" at bounding box center [1281, 193] width 23 height 23
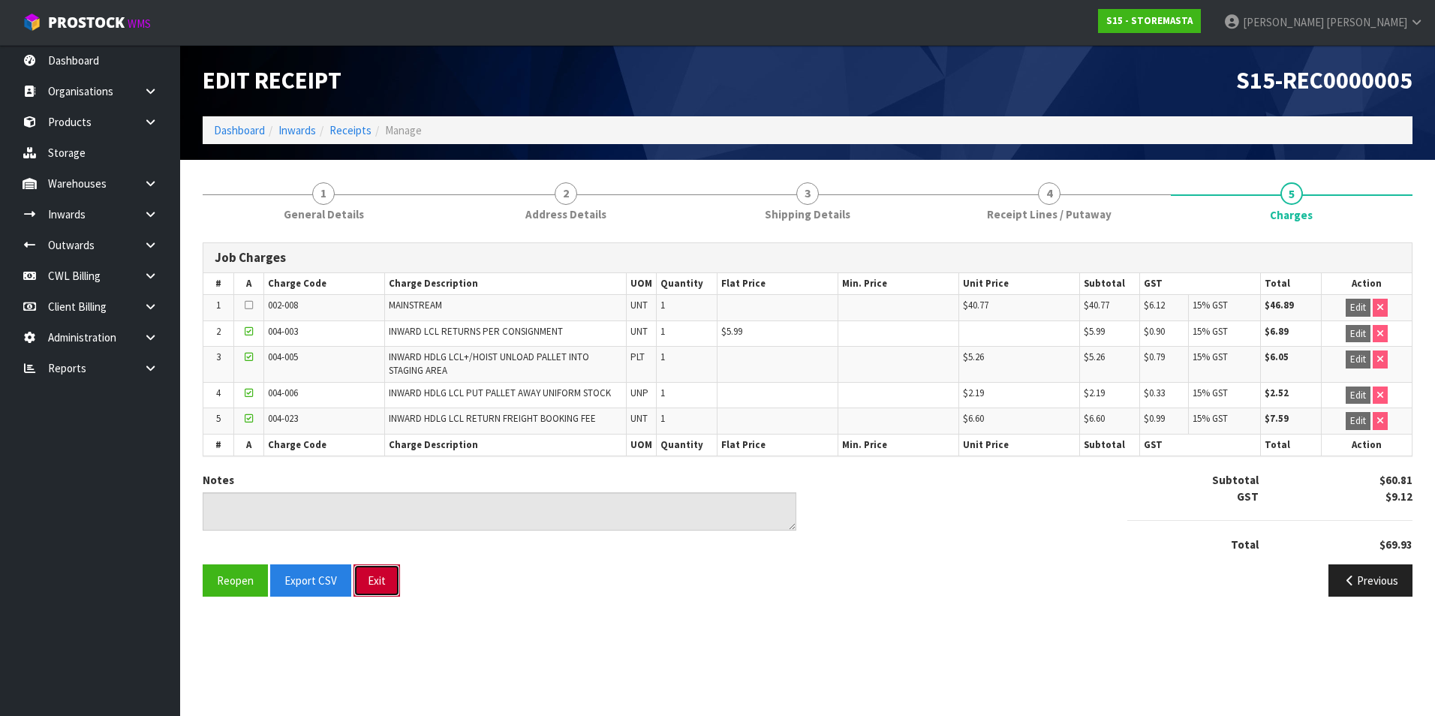
click at [365, 581] on button "Exit" at bounding box center [376, 580] width 47 height 32
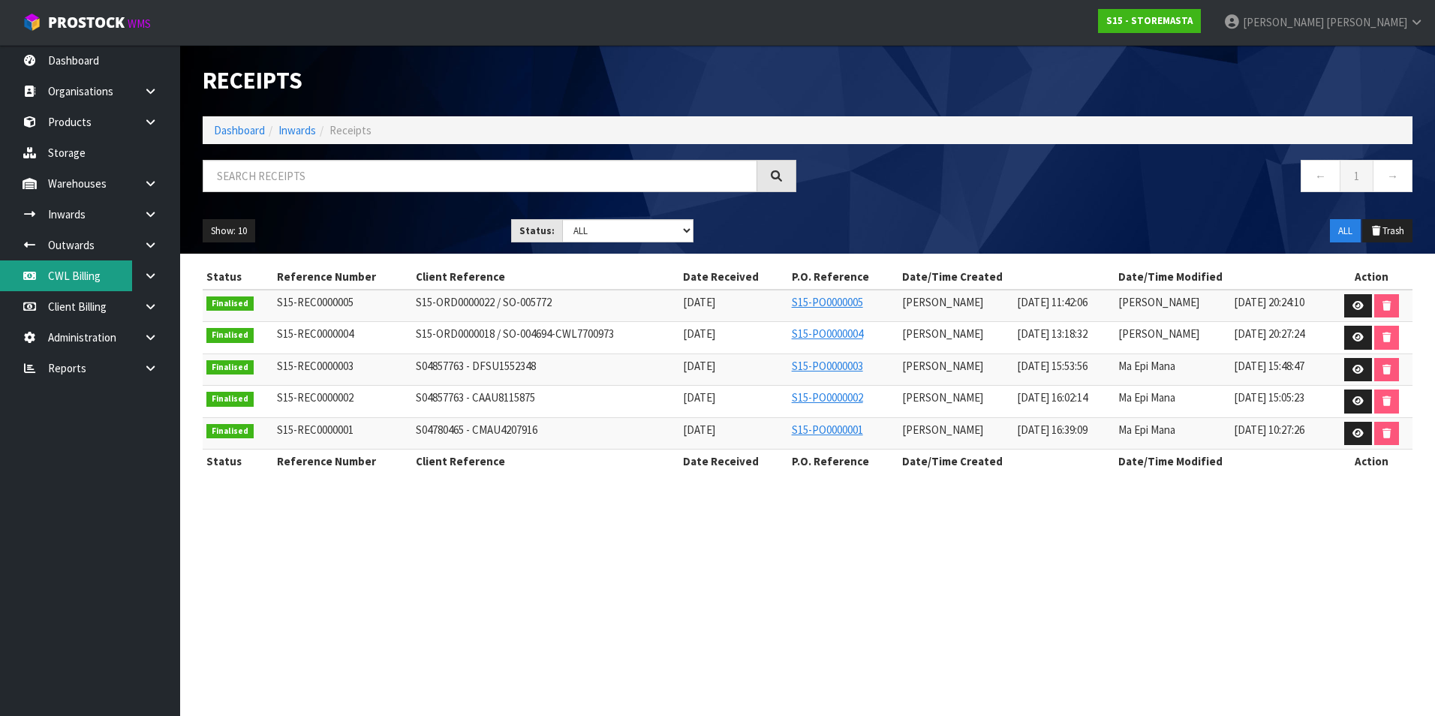
click at [77, 273] on link "CWL Billing" at bounding box center [90, 275] width 180 height 31
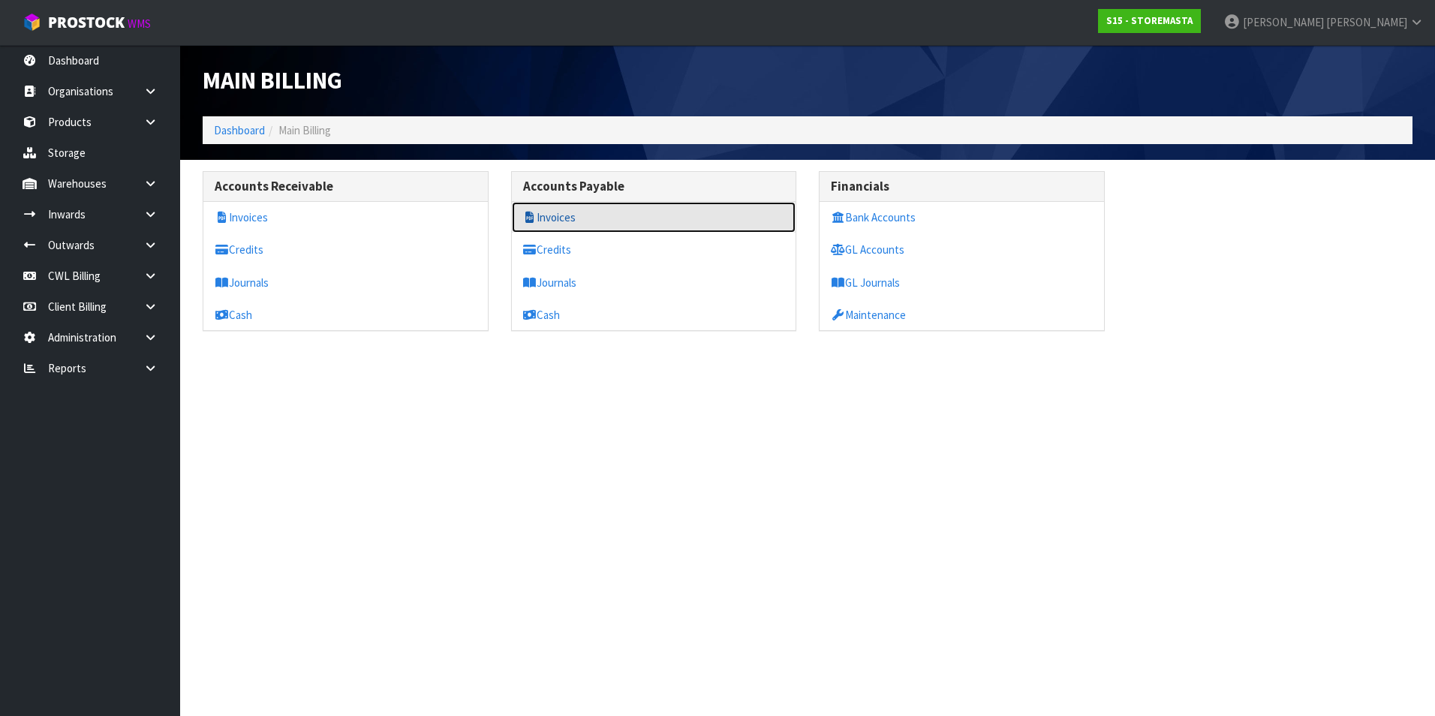
click at [570, 215] on link "Invoices" at bounding box center [654, 217] width 284 height 31
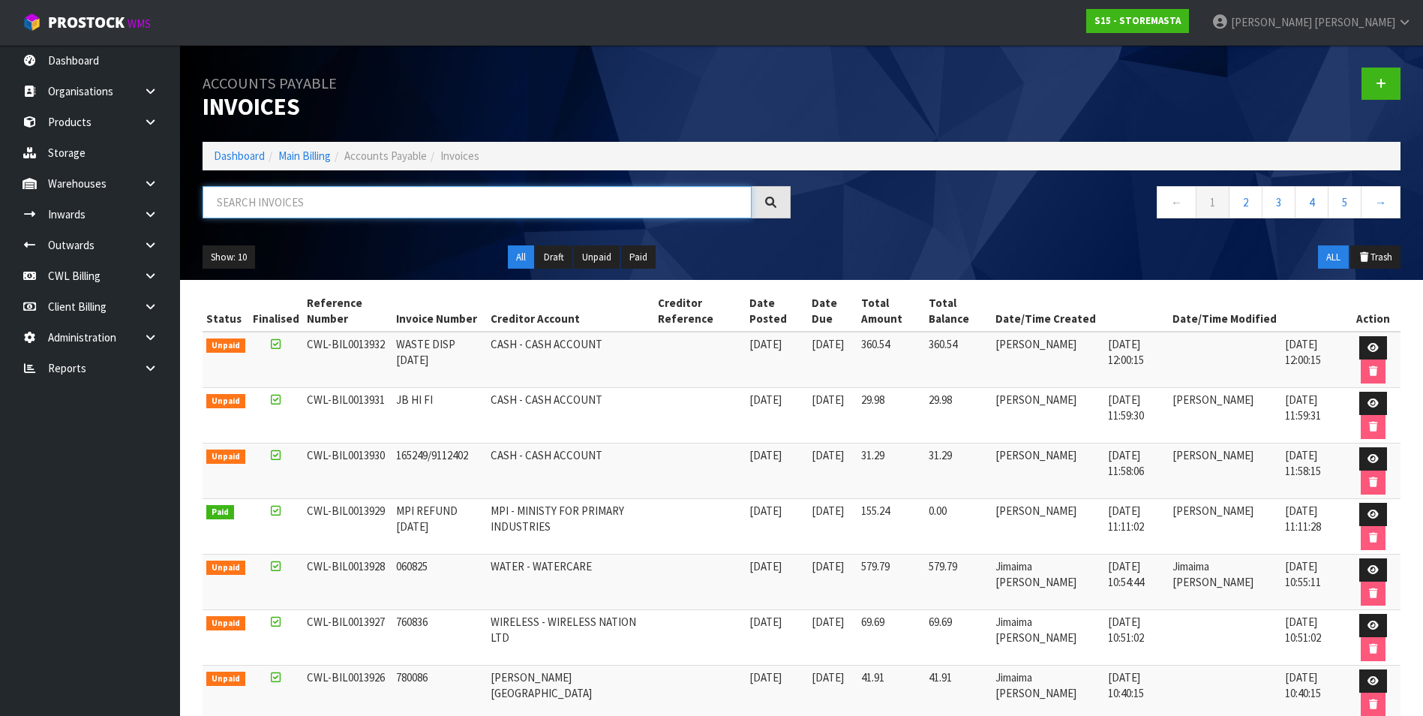
click at [331, 204] on input "text" at bounding box center [477, 202] width 549 height 32
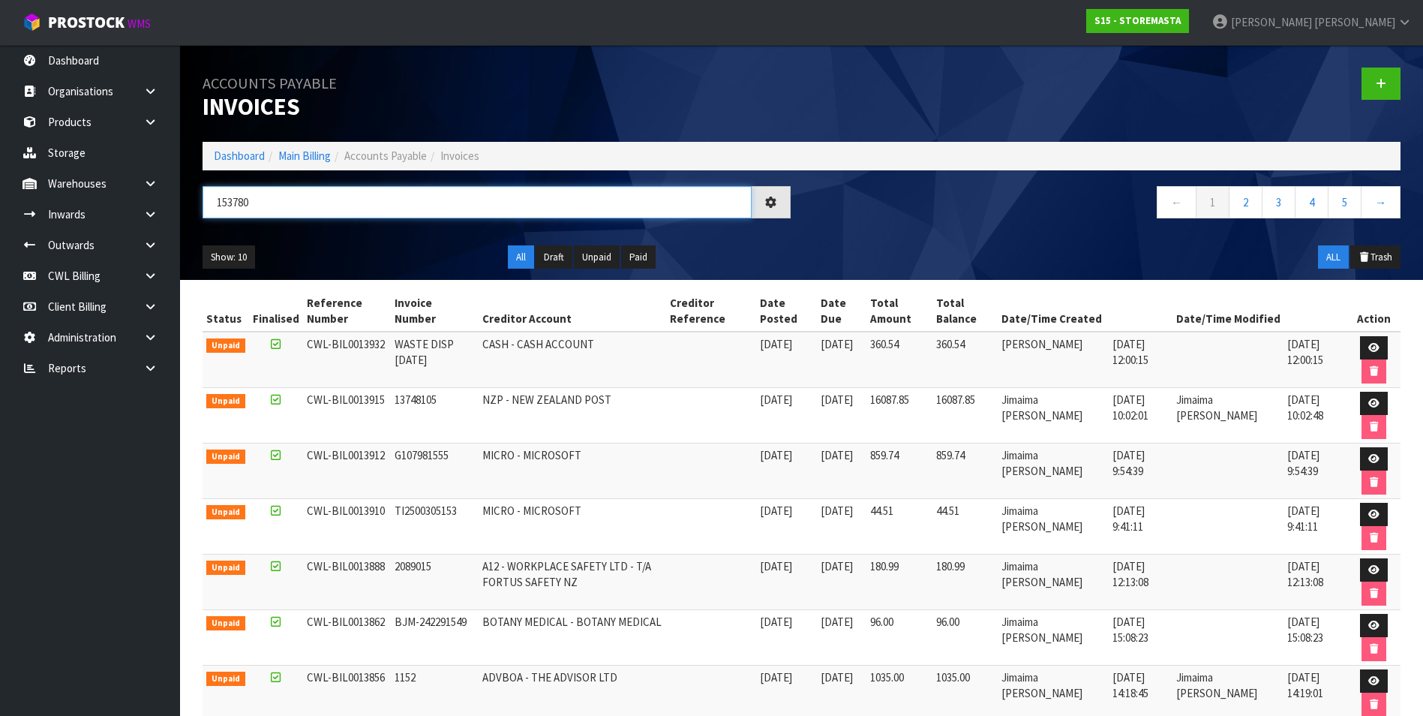
type input "153780"
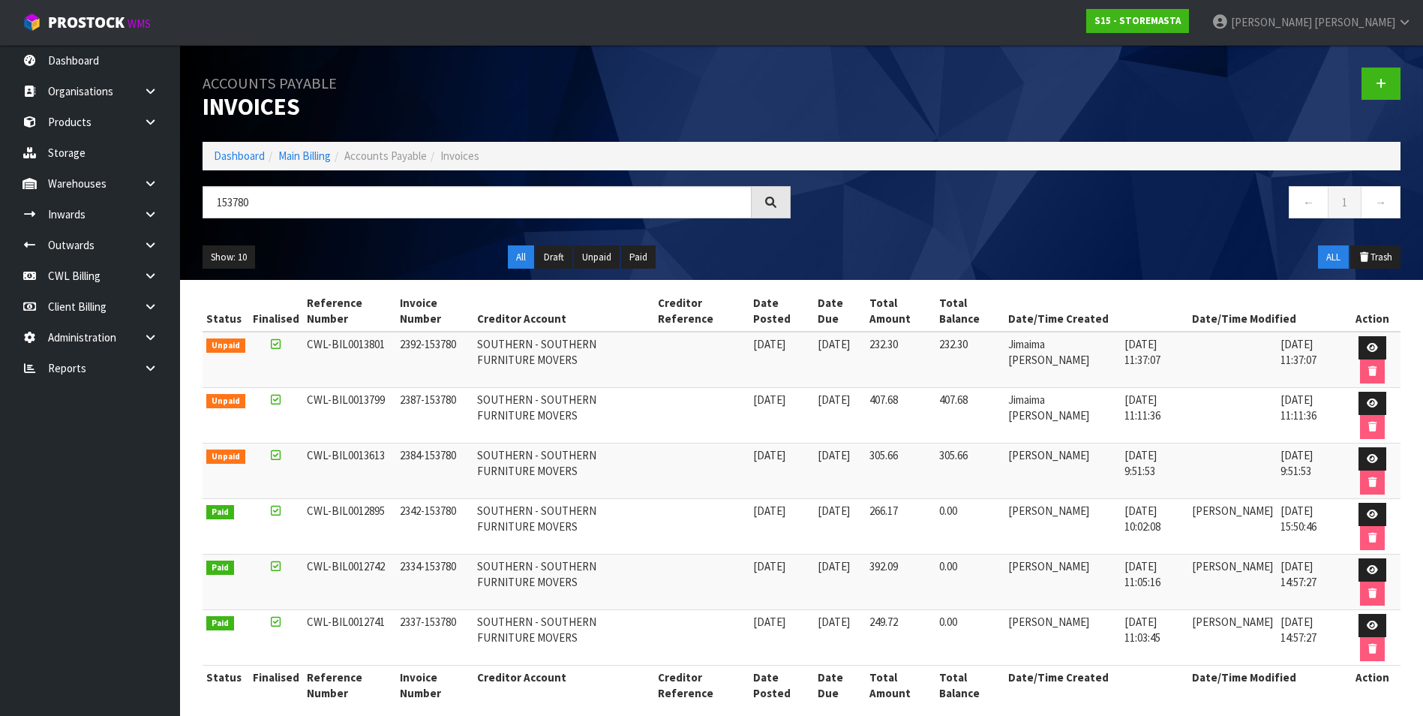
drag, startPoint x: 923, startPoint y: 624, endPoint x: 918, endPoint y: 650, distance: 26.0
click at [923, 625] on td "249.72" at bounding box center [901, 637] width 70 height 56
click at [149, 368] on icon at bounding box center [150, 367] width 14 height 11
click at [123, 434] on link "CWL" at bounding box center [90, 430] width 180 height 31
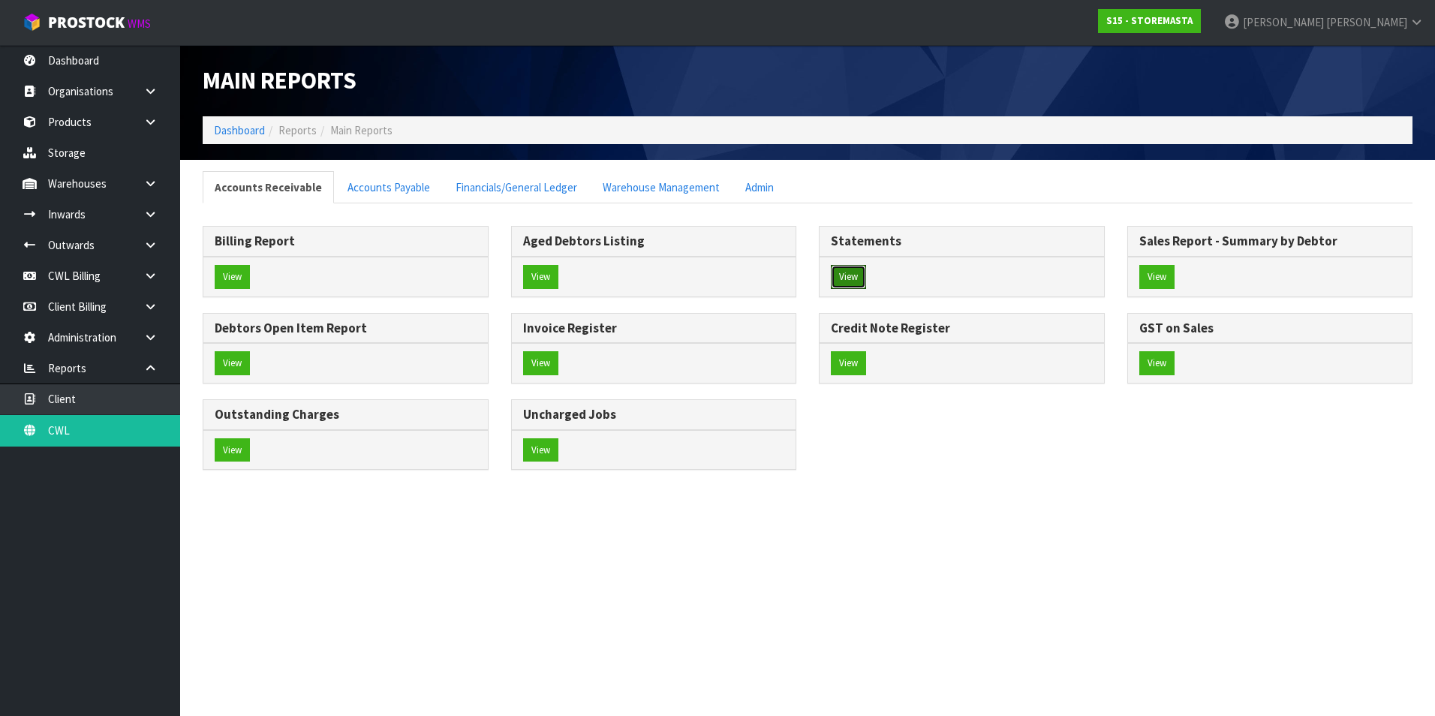
drag, startPoint x: 845, startPoint y: 275, endPoint x: 754, endPoint y: 260, distance: 92.0
click at [844, 275] on button "View" at bounding box center [848, 277] width 35 height 24
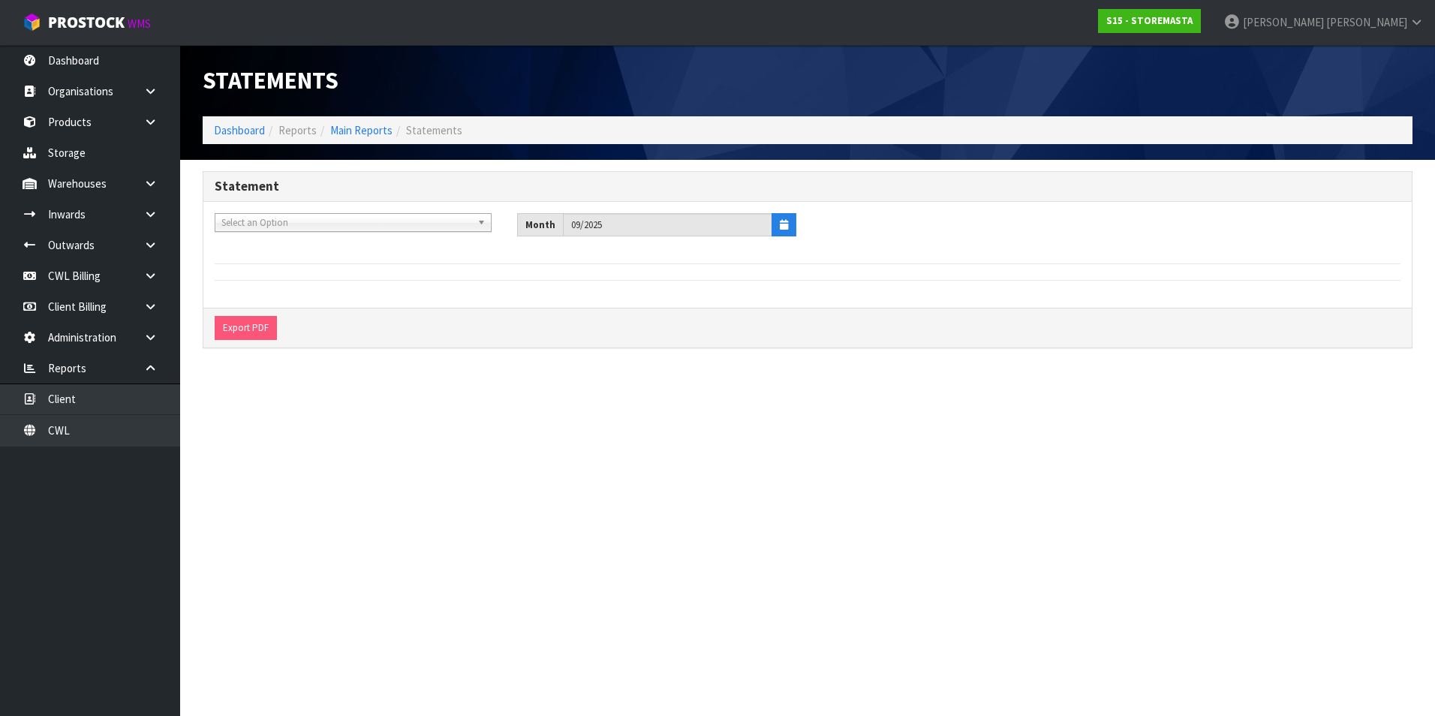
click at [311, 225] on span "Select an Option" at bounding box center [346, 223] width 250 height 18
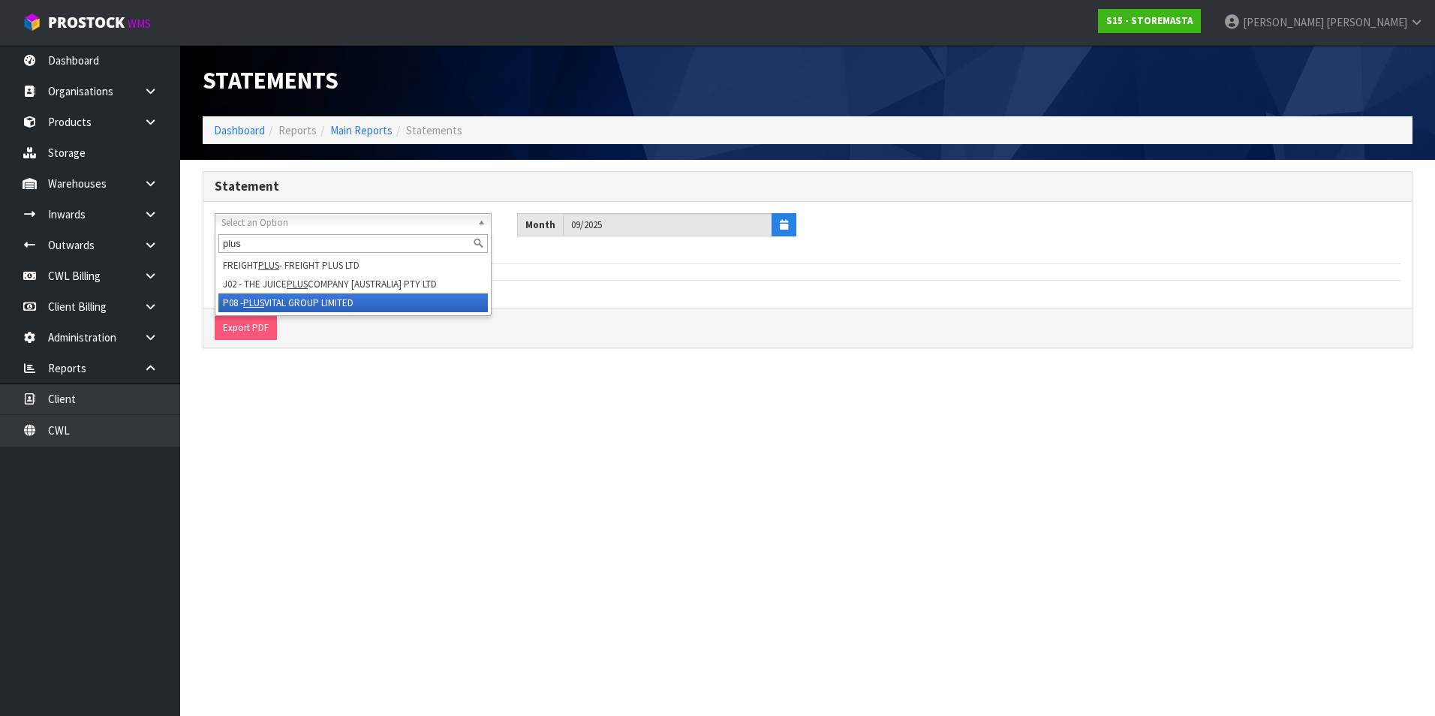
type input "plus"
click at [324, 305] on li "P08 - PLUS VITAL GROUP LIMITED" at bounding box center [352, 302] width 269 height 19
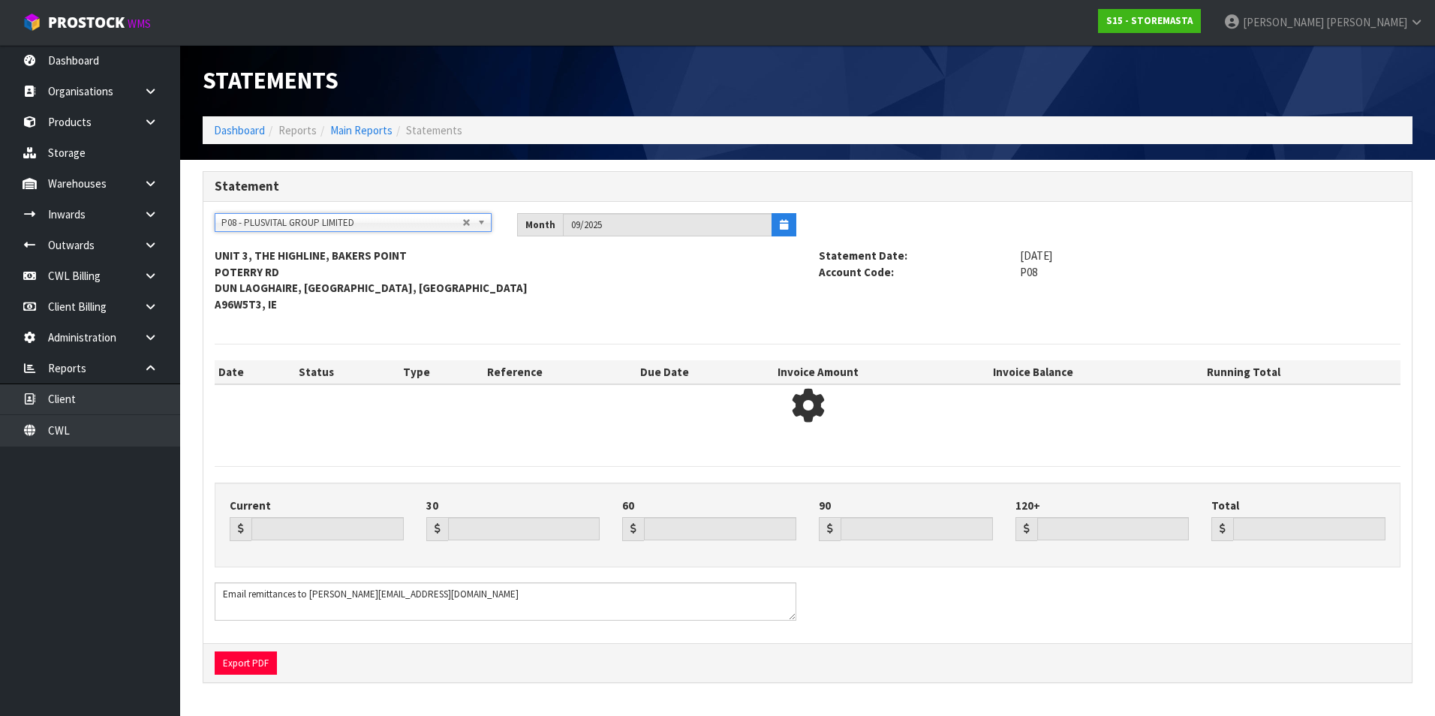
type input "0.00"
type input "481.27"
type input "459.71"
type input "0.00"
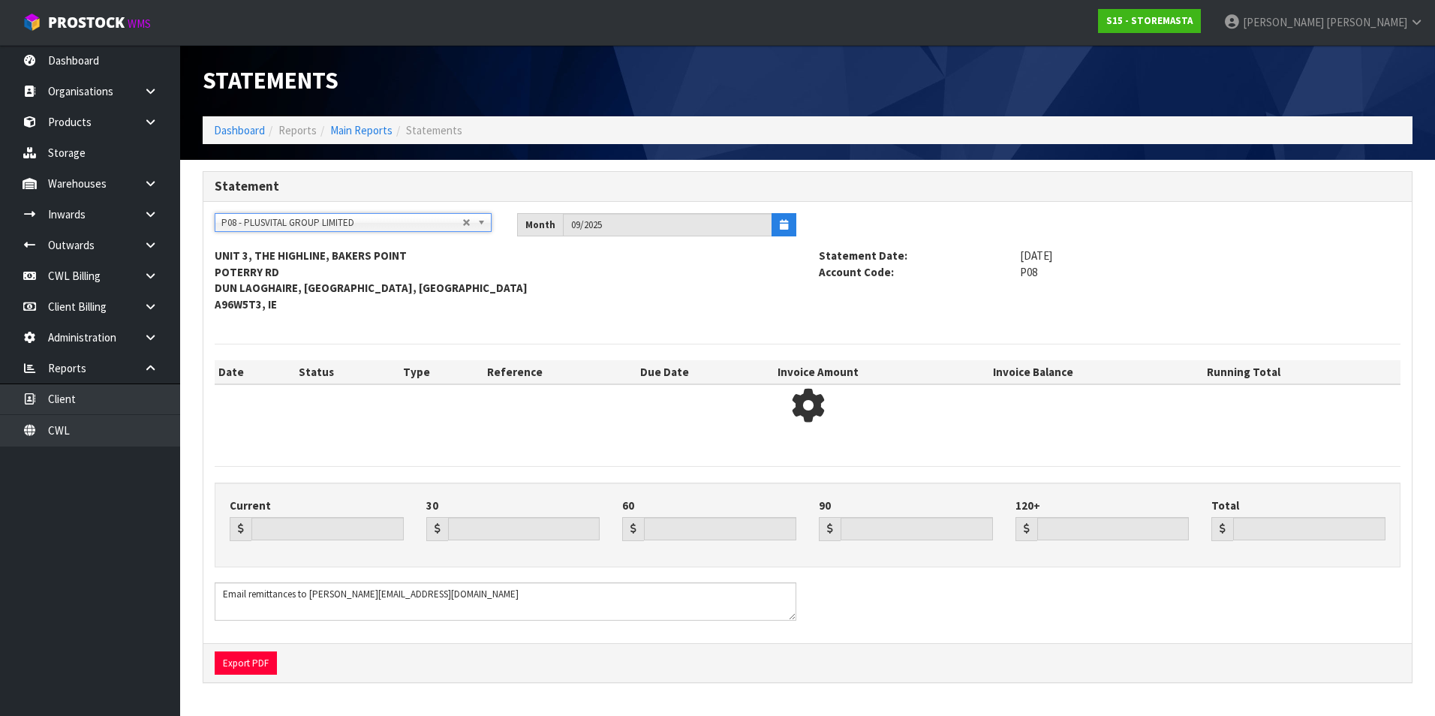
type input "940.98"
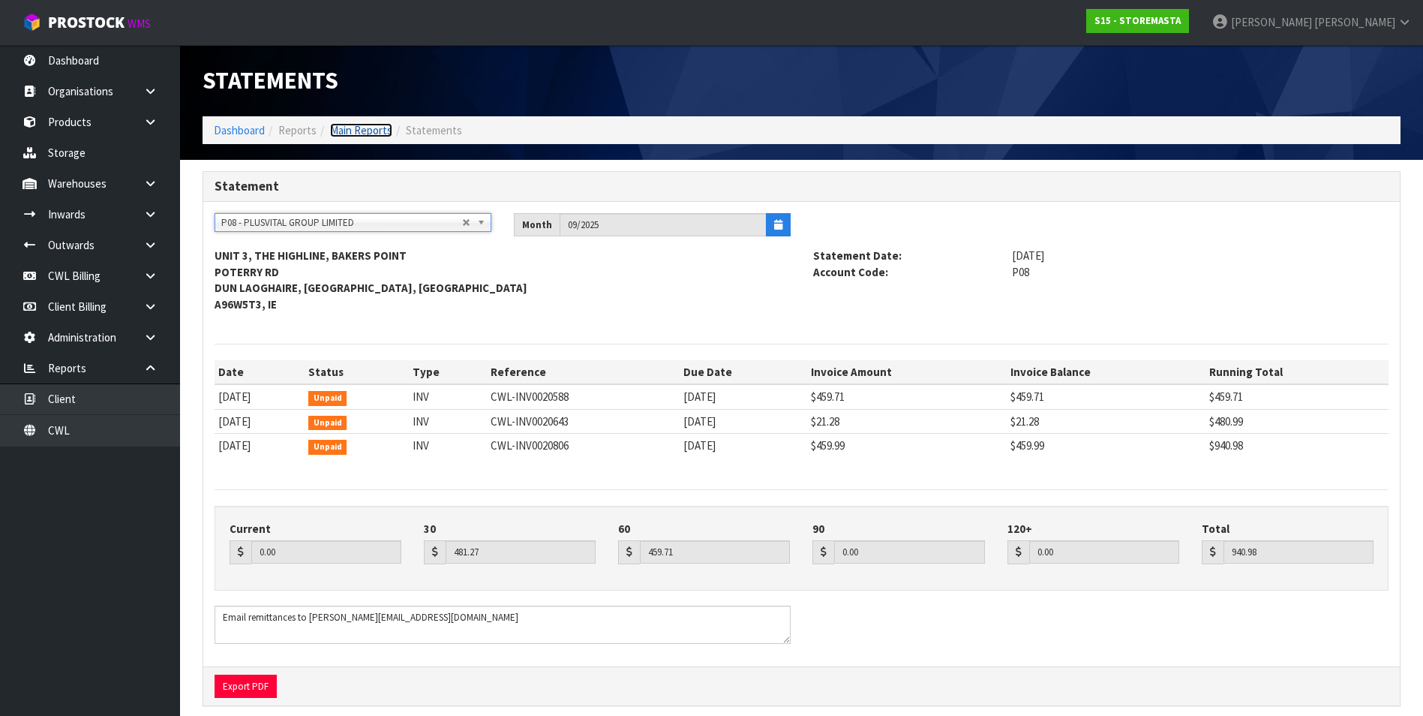
click at [360, 129] on link "Main Reports" at bounding box center [361, 130] width 62 height 14
